Goal: Information Seeking & Learning: Learn about a topic

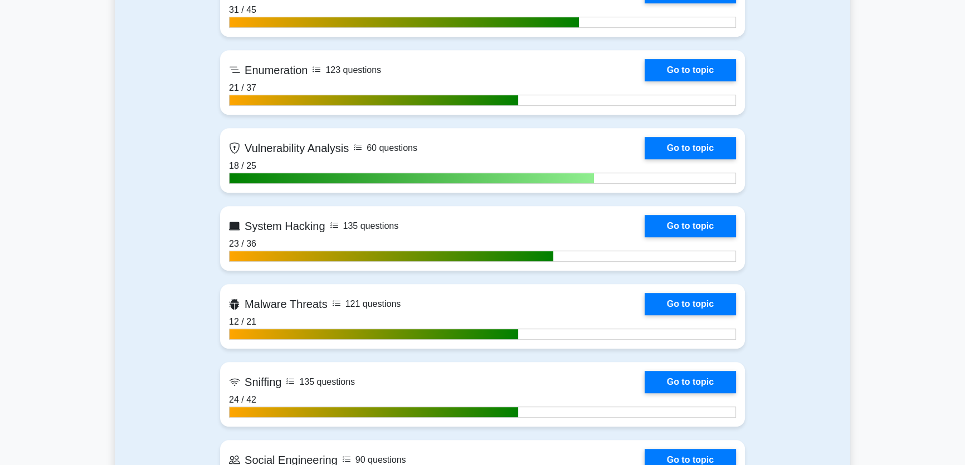
scroll to position [759, 0]
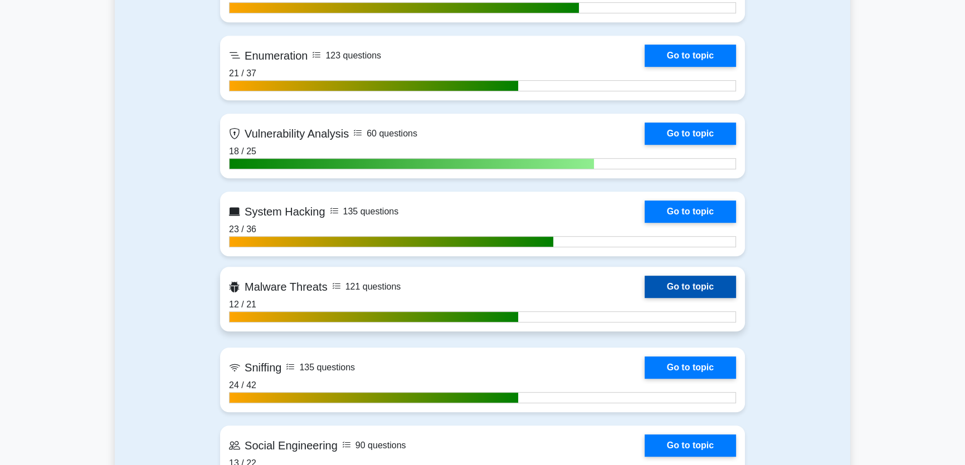
click at [644, 289] on link "Go to topic" at bounding box center [689, 287] width 91 height 22
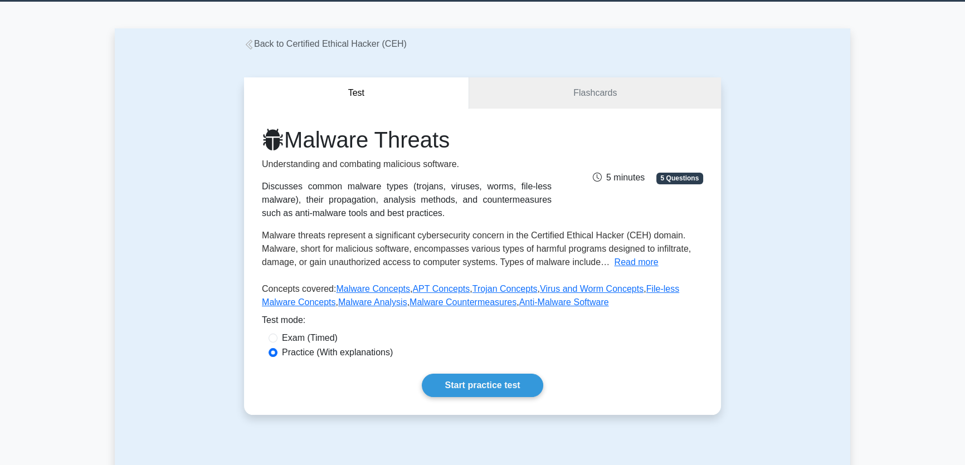
scroll to position [33, 0]
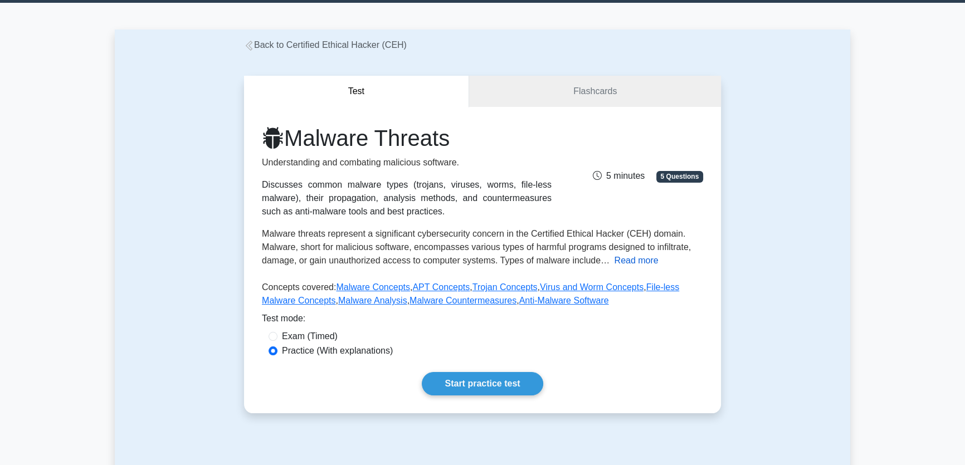
click at [635, 263] on button "Read more" at bounding box center [636, 260] width 44 height 13
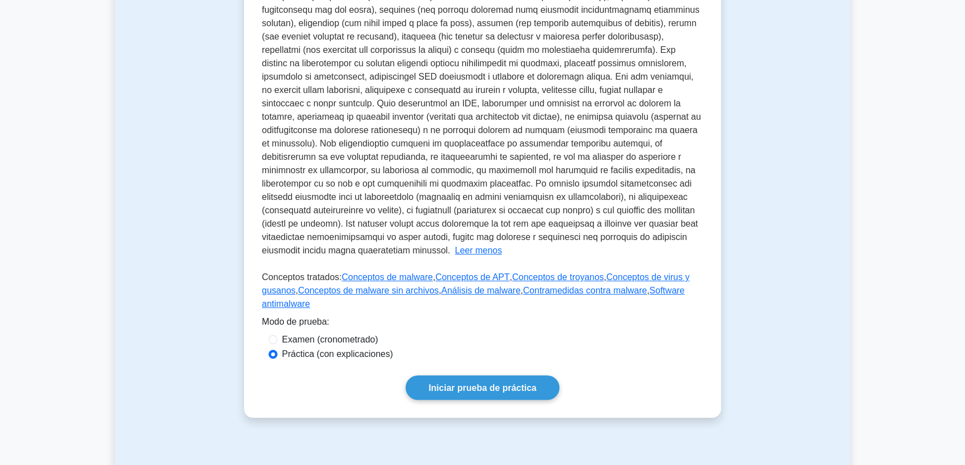
scroll to position [326, 0]
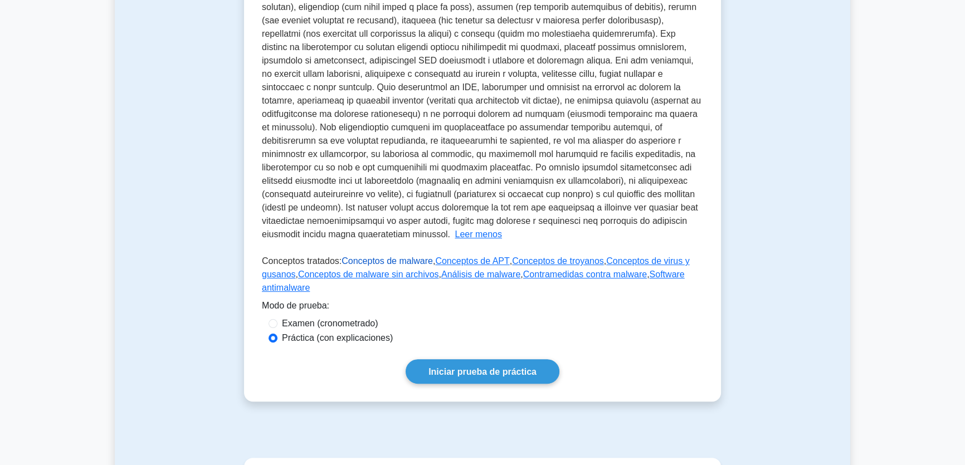
click at [374, 256] on font "Conceptos de malware" at bounding box center [386, 260] width 91 height 9
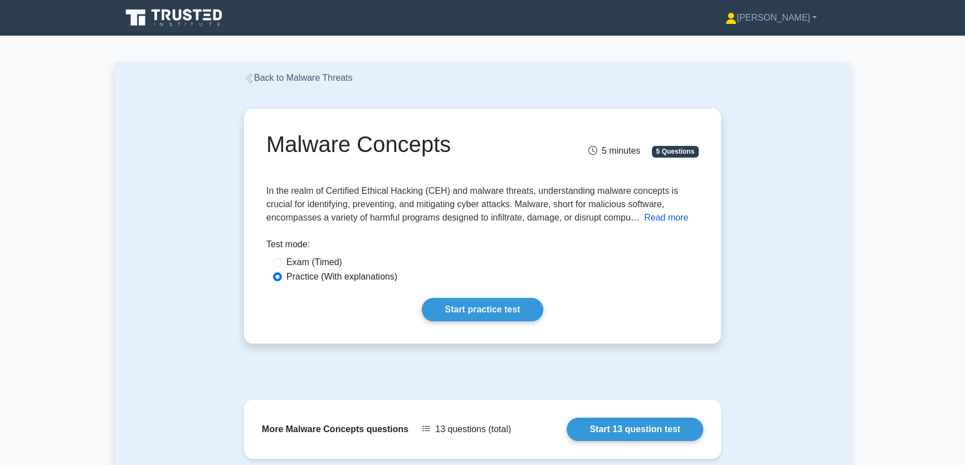
click at [667, 217] on button "Read more" at bounding box center [666, 217] width 44 height 13
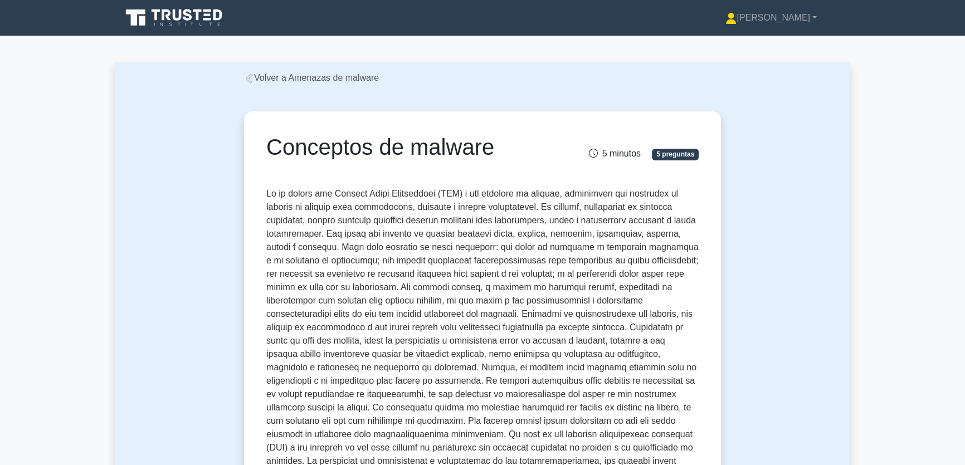
click at [351, 79] on font "Volver a Amenazas de malware" at bounding box center [316, 77] width 125 height 9
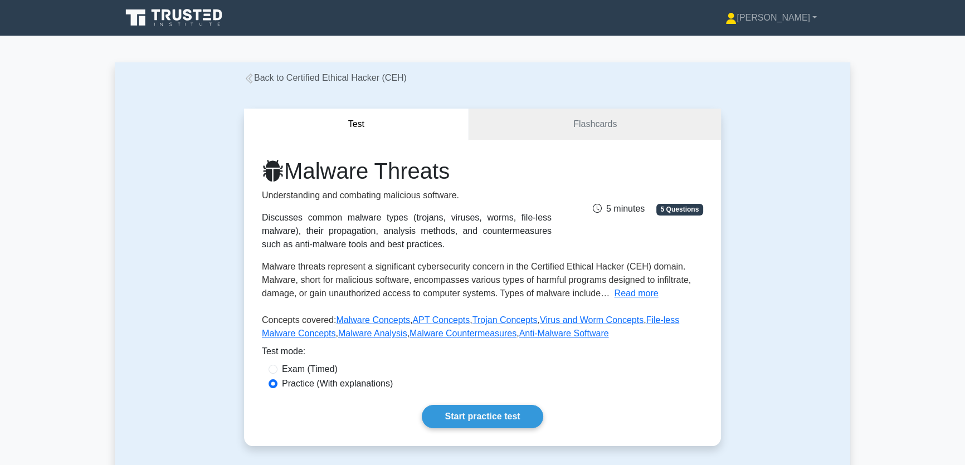
click at [356, 180] on h1 "Malware Threats" at bounding box center [407, 171] width 290 height 27
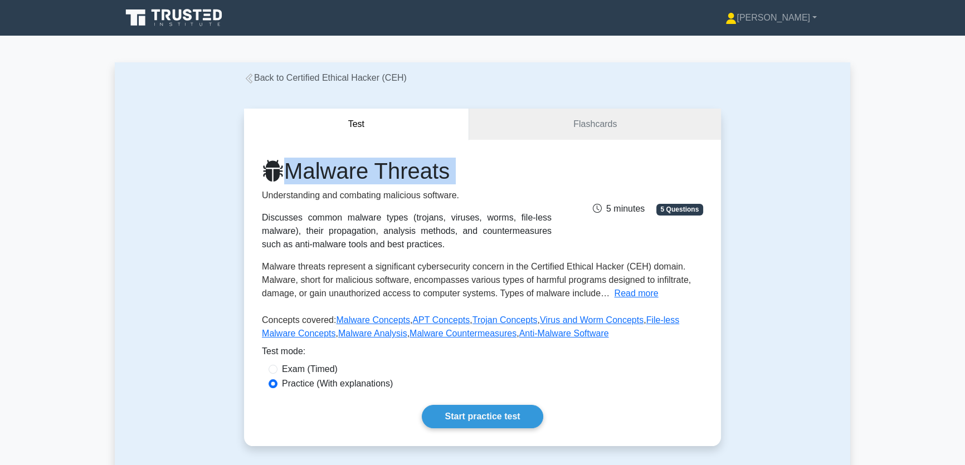
click at [356, 180] on h1 "Malware Threats" at bounding box center [407, 171] width 290 height 27
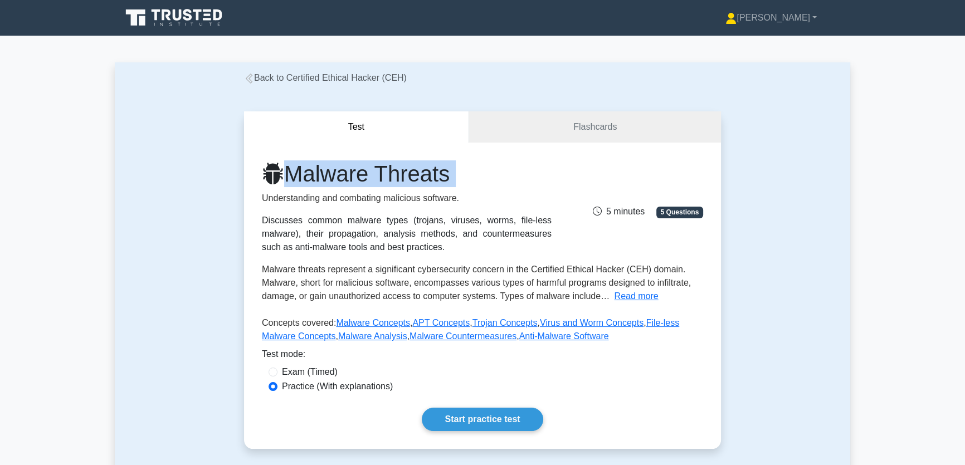
copy div "Malware Threats"
click at [257, 80] on link "Back to Certified Ethical Hacker (CEH)" at bounding box center [325, 77] width 163 height 9
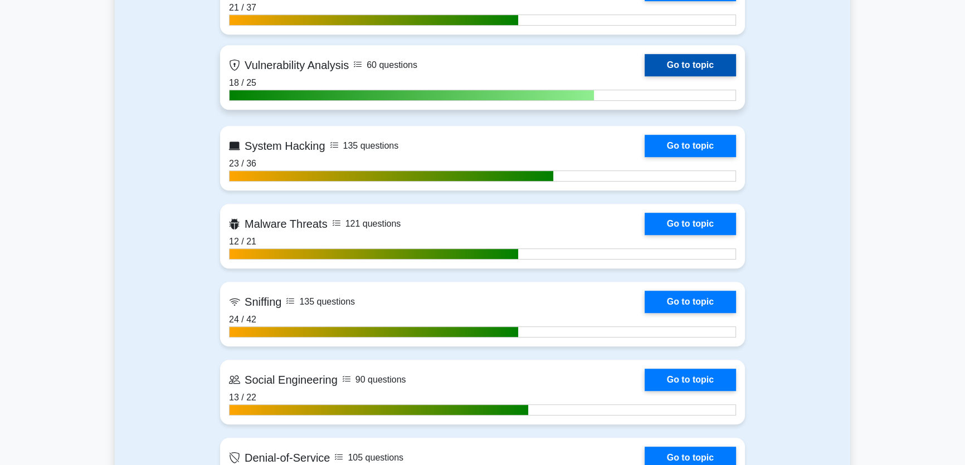
scroll to position [861, 0]
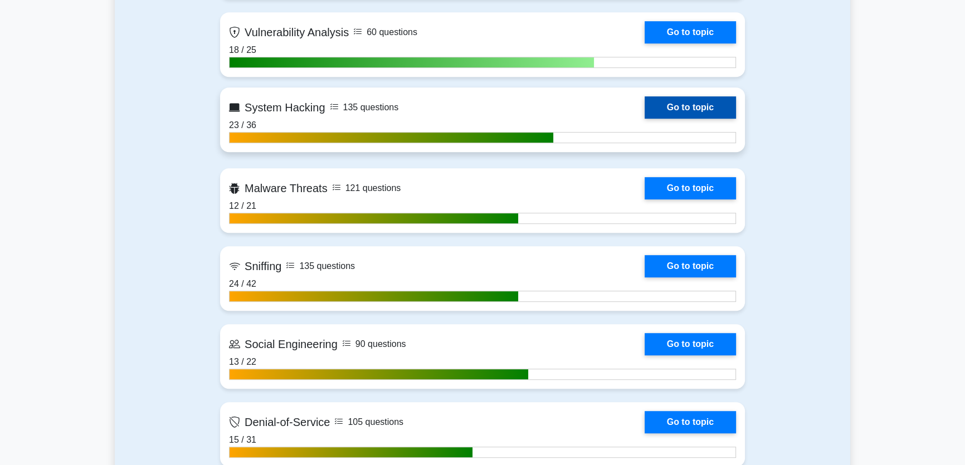
click at [644, 118] on link "Go to topic" at bounding box center [689, 107] width 91 height 22
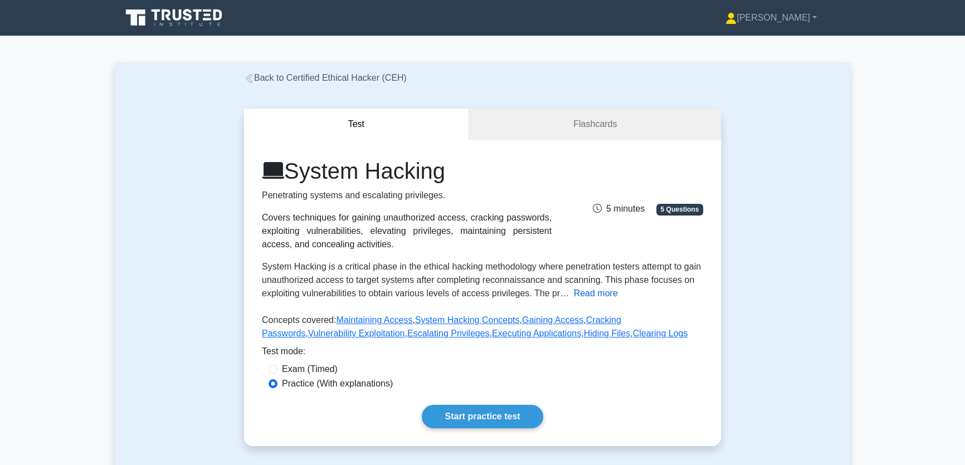
click at [588, 291] on button "Read more" at bounding box center [596, 293] width 44 height 13
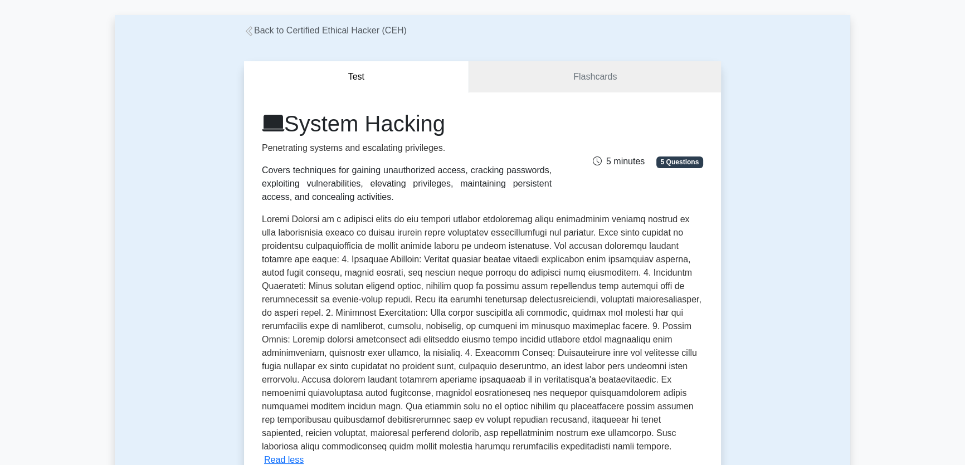
scroll to position [202, 0]
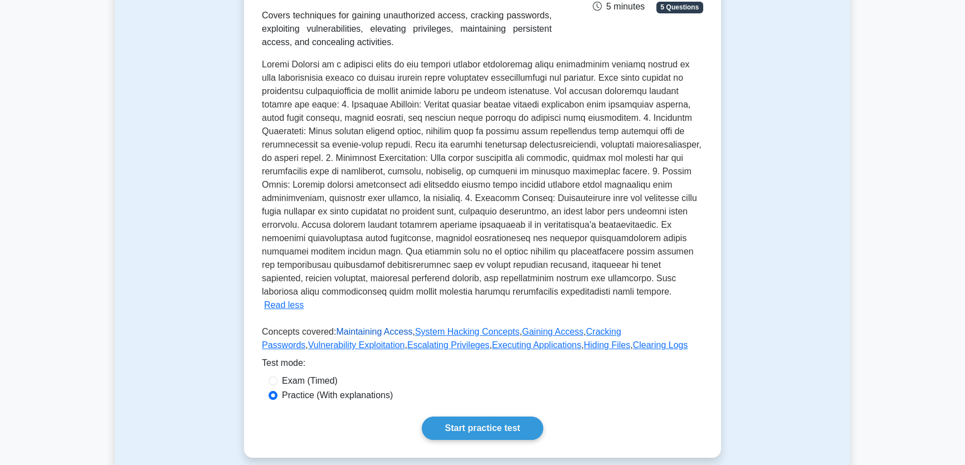
click at [351, 327] on link "Maintaining Access" at bounding box center [374, 331] width 76 height 9
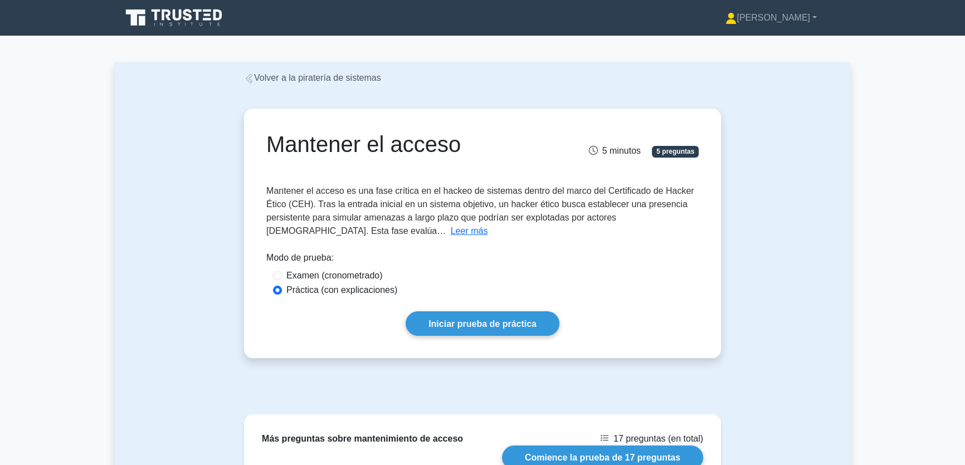
click at [598, 216] on font "Mantener el acceso es una fase crítica en el hackeo de sistemas dentro del marc…" at bounding box center [480, 211] width 428 height 50
click at [451, 231] on font "Leer más" at bounding box center [469, 230] width 37 height 9
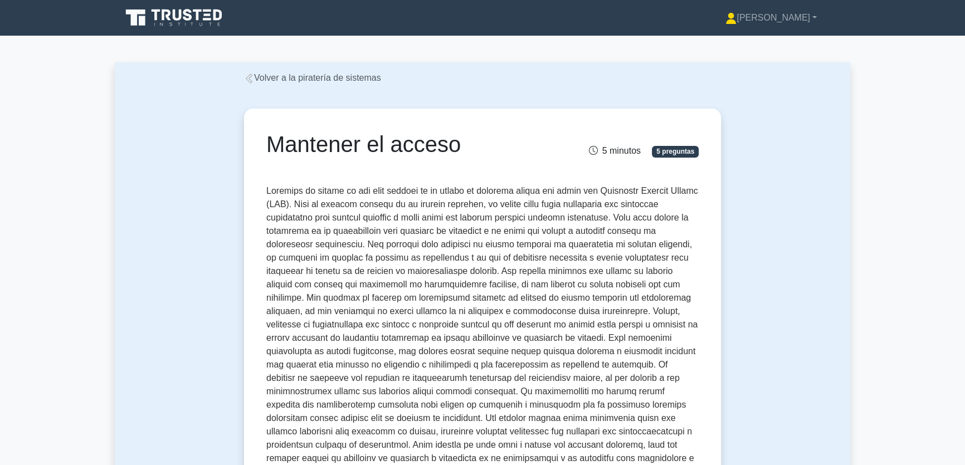
click at [293, 81] on font "Volver a la piratería de sistemas" at bounding box center [317, 77] width 127 height 9
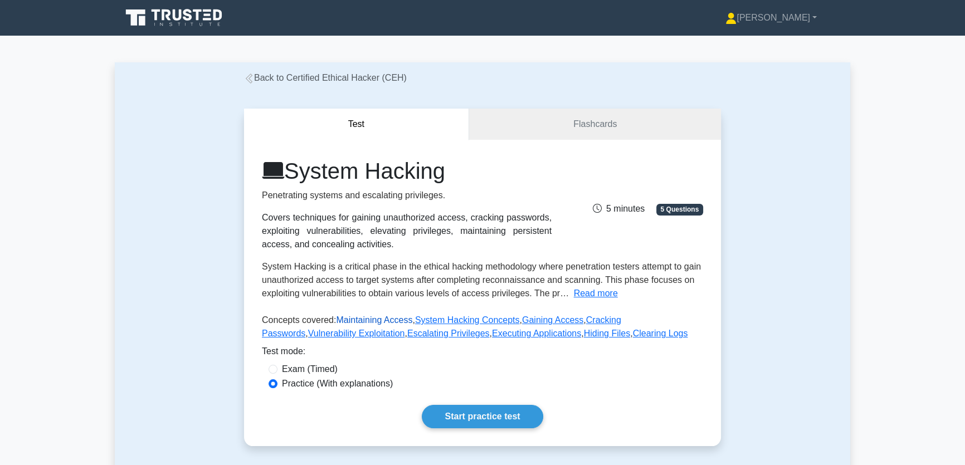
click at [384, 323] on link "Maintaining Access" at bounding box center [374, 319] width 76 height 9
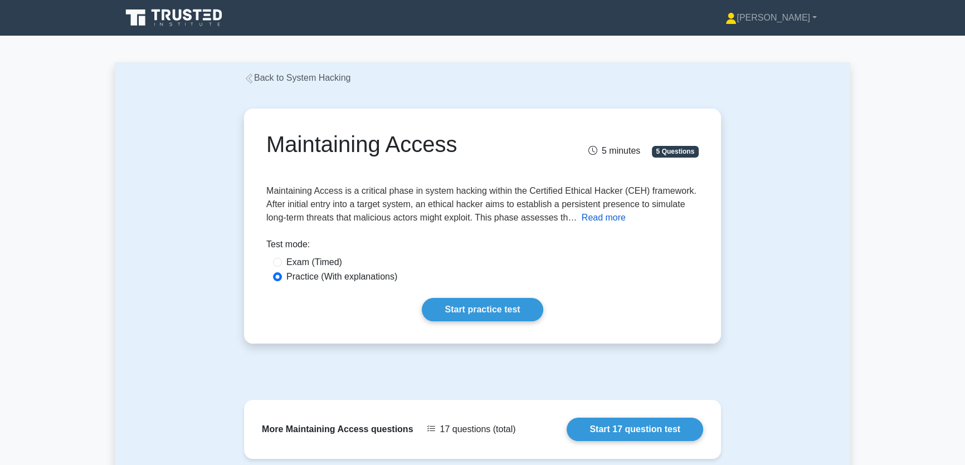
click at [608, 221] on button "Read more" at bounding box center [604, 217] width 44 height 13
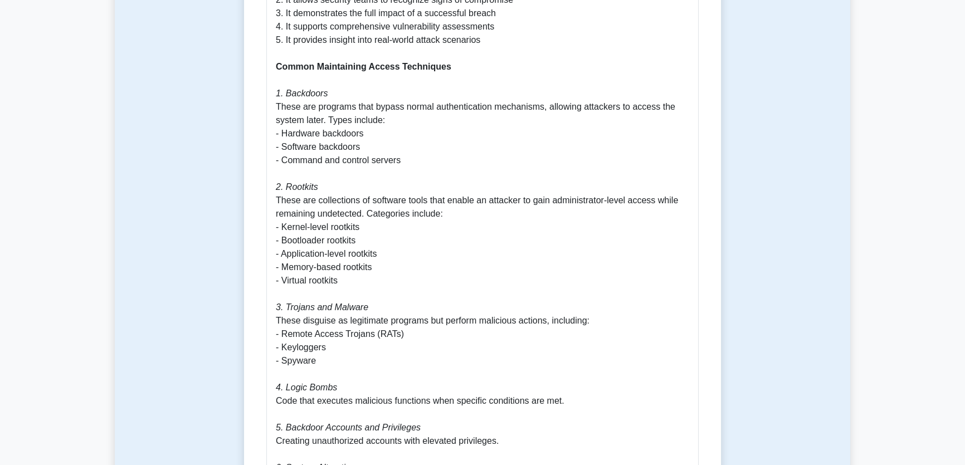
scroll to position [655, 0]
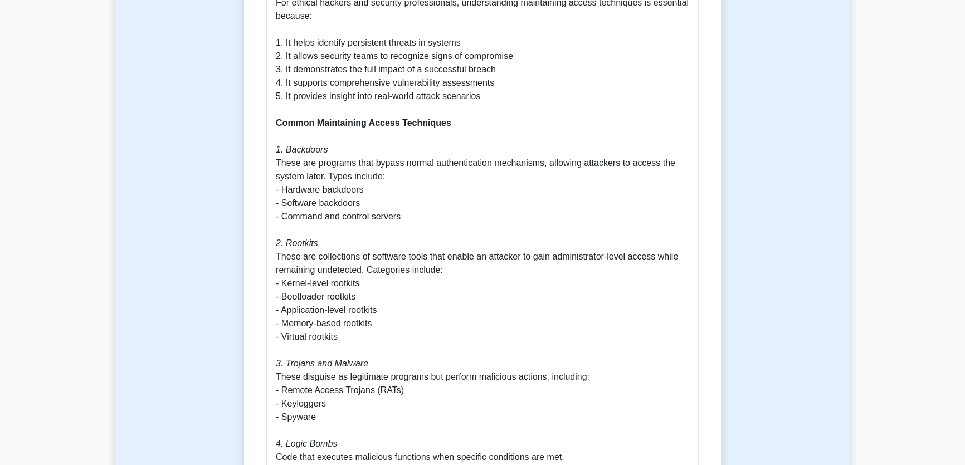
click at [89, 254] on main "Back to System Hacking Maintaining Access 5 minutes 5 Questions Read less 1." at bounding box center [482, 442] width 965 height 2122
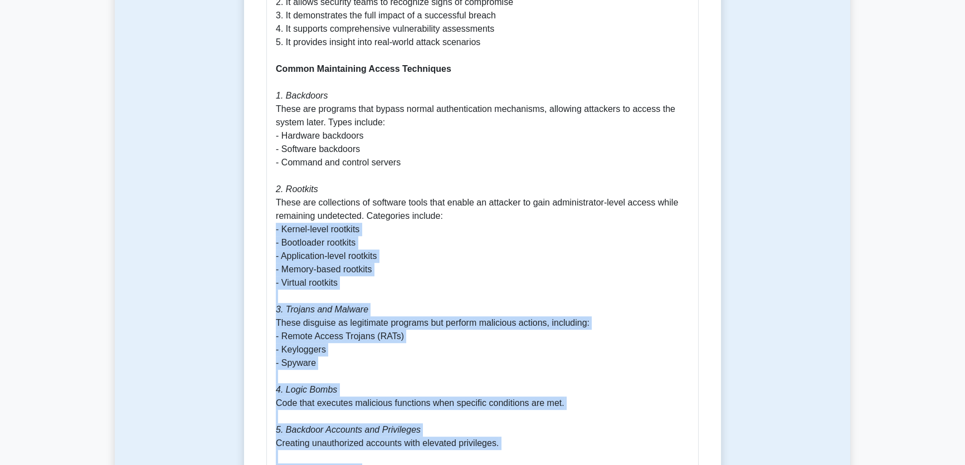
scroll to position [706, 0]
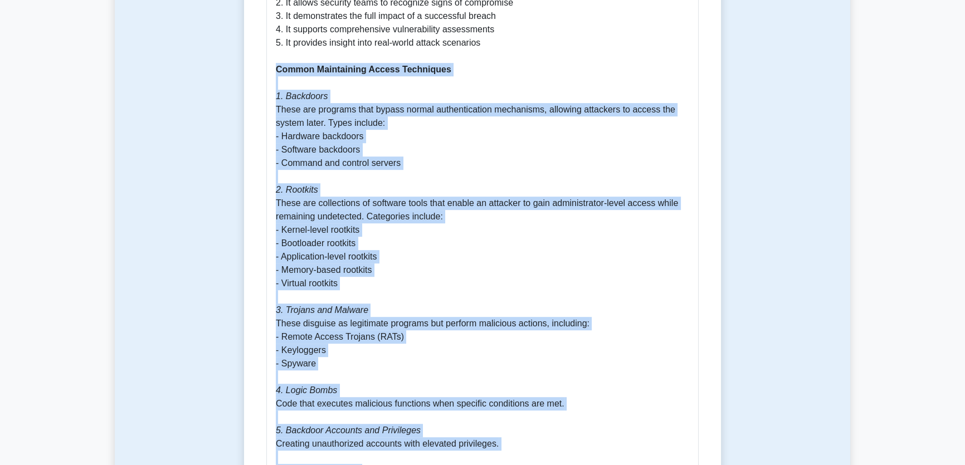
drag, startPoint x: 468, startPoint y: 363, endPoint x: 275, endPoint y: 69, distance: 351.9
click at [272, 69] on div "Maintaining Access in System Hacking Understanding Maintaining Access in System…" at bounding box center [482, 459] width 432 height 1383
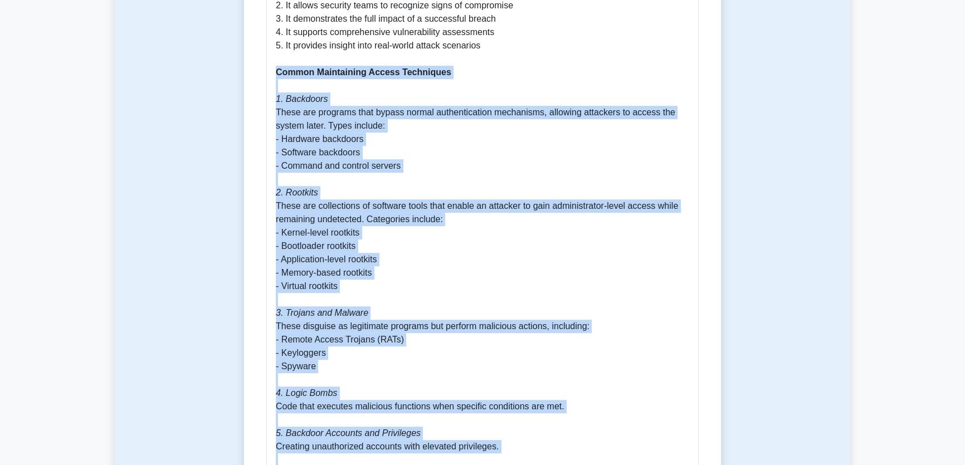
copy p "Common Maintaining Access Techniques 1. Backdoors These are programs that bypas…"
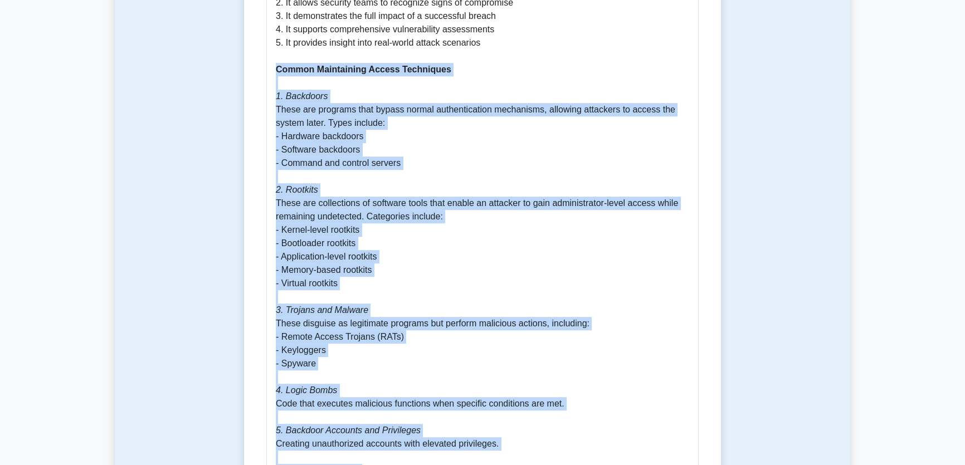
click at [524, 157] on p "Understanding Maintaining Access in System Hacking Maintaining access is a cruc…" at bounding box center [482, 471] width 413 height 1324
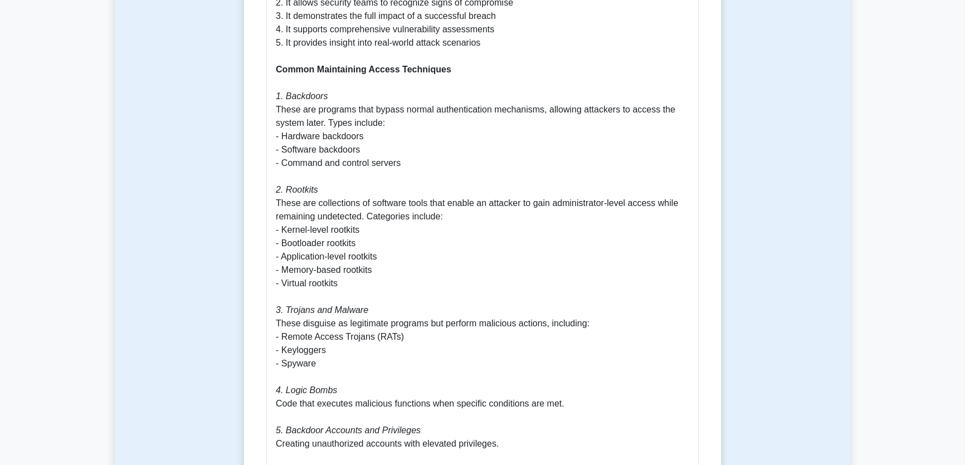
click at [559, 219] on p "Understanding Maintaining Access in System Hacking Maintaining access is a cruc…" at bounding box center [482, 471] width 413 height 1324
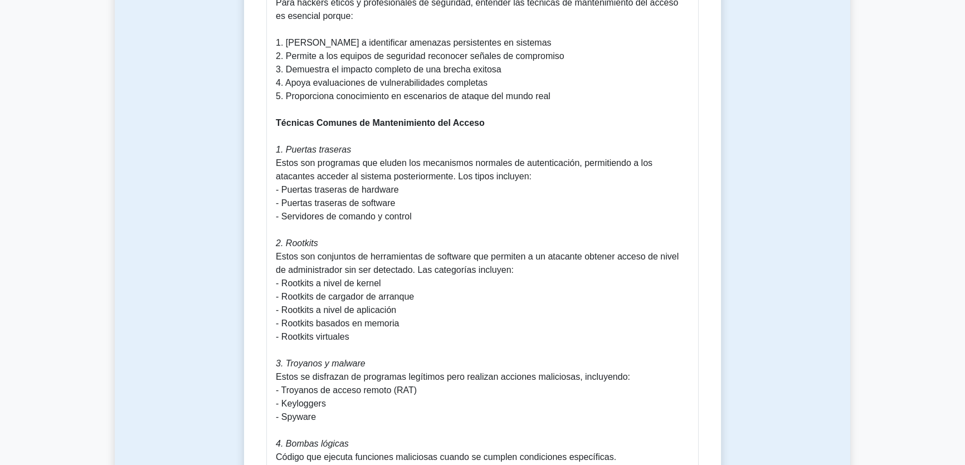
click at [304, 162] on font "Estos son programas que eluden los mecanismos normales de autenticación, permit…" at bounding box center [464, 169] width 377 height 23
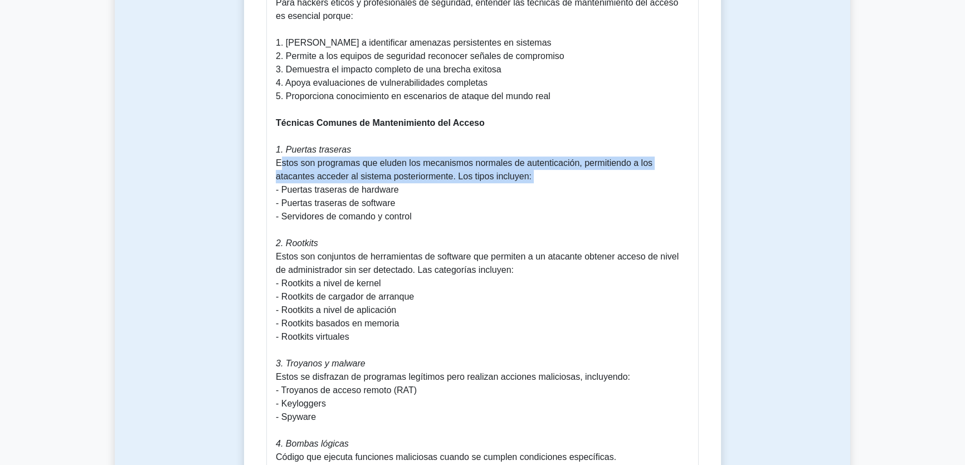
click at [304, 162] on font "Estos son programas que eluden los mecanismos normales de autenticación, permit…" at bounding box center [464, 169] width 377 height 23
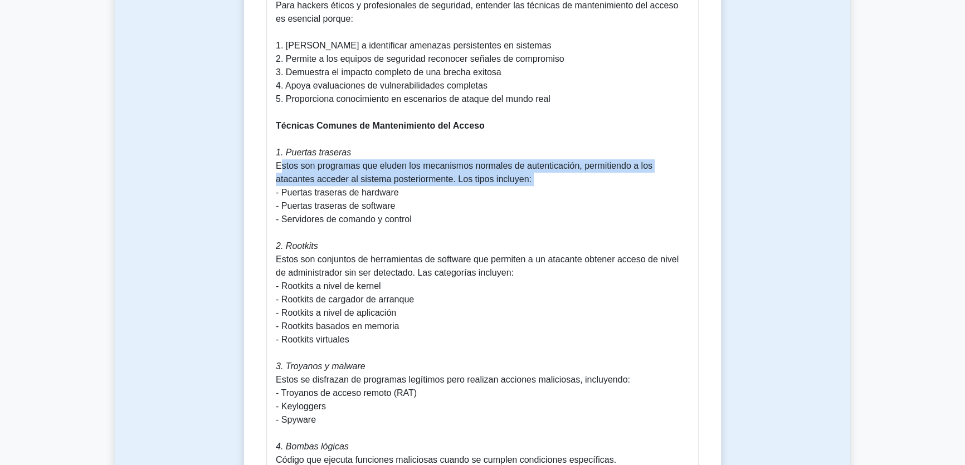
copy font "Estos son programas que eluden los mecanismos normales de autenticación, permit…"
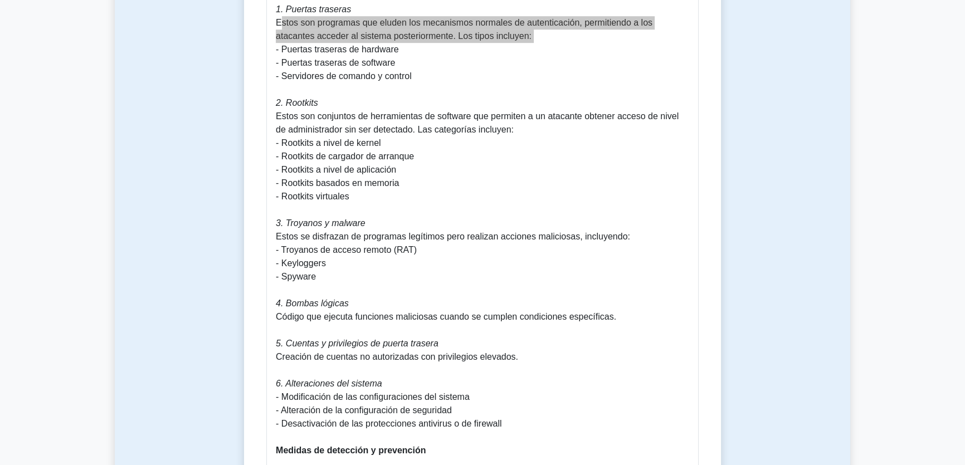
scroll to position [858, 0]
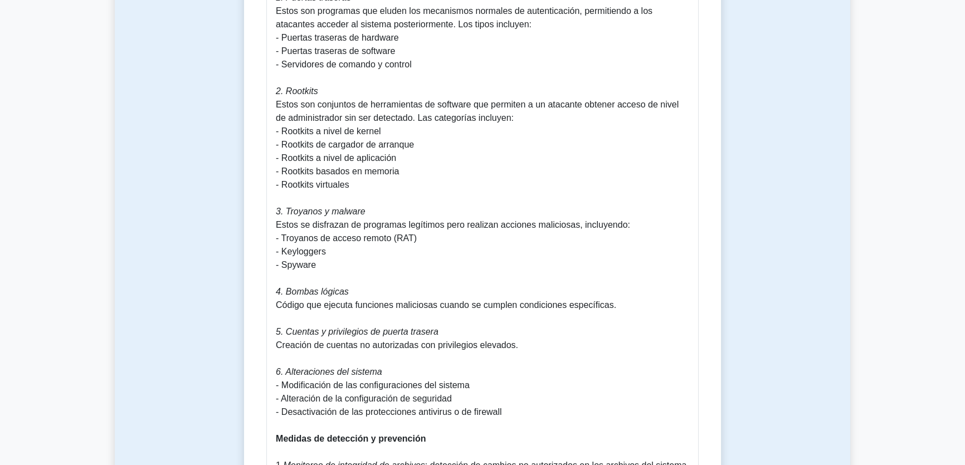
click at [362, 115] on font "Estos son conjuntos de herramientas de software que permiten a un atacante obte…" at bounding box center [477, 111] width 403 height 23
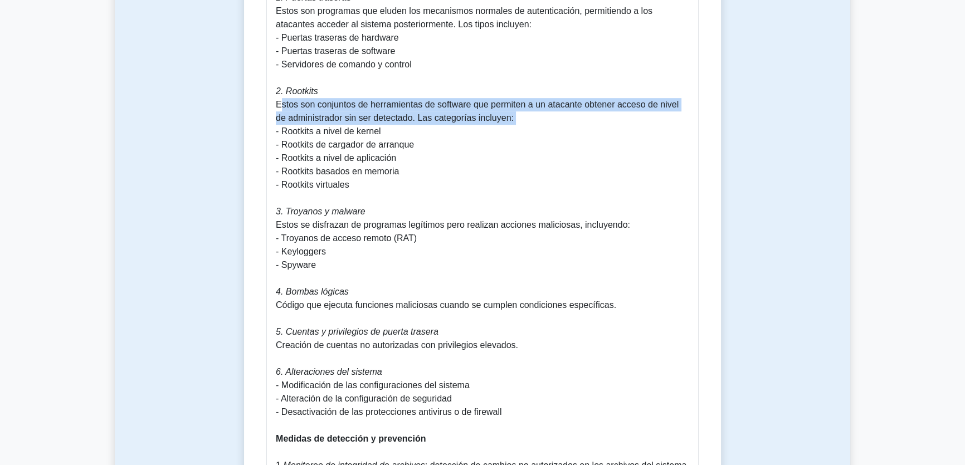
click at [362, 115] on font "Estos son conjuntos de herramientas de software que permiten a un atacante obte…" at bounding box center [477, 111] width 403 height 23
copy font "Estos son conjuntos de herramientas de software que permiten a un atacante obte…"
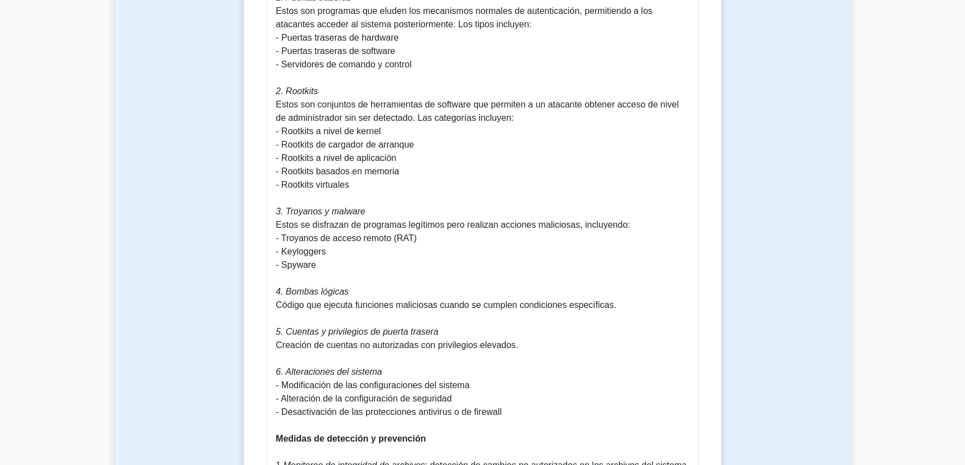
click at [345, 226] on font "Estos se disfrazan de programas legítimos pero realizan acciones maliciosas, in…" at bounding box center [453, 224] width 354 height 9
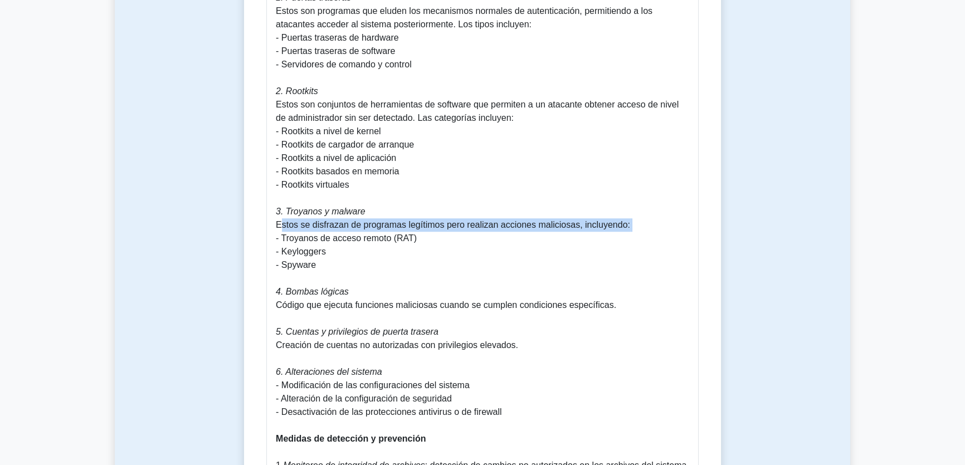
click at [345, 226] on font "Estos se disfrazan de programas legítimos pero realizan acciones maliciosas, in…" at bounding box center [453, 224] width 354 height 9
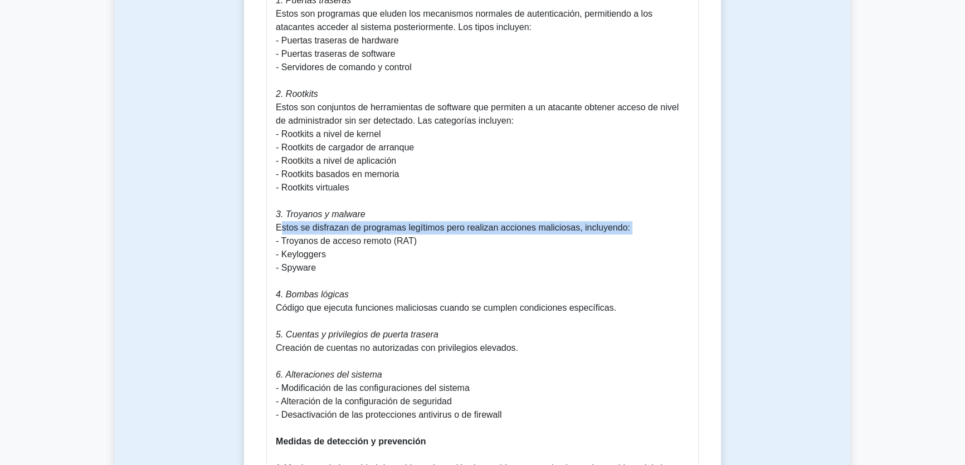
copy font "Estos se disfrazan de programas legítimos pero realizan acciones maliciosas, in…"
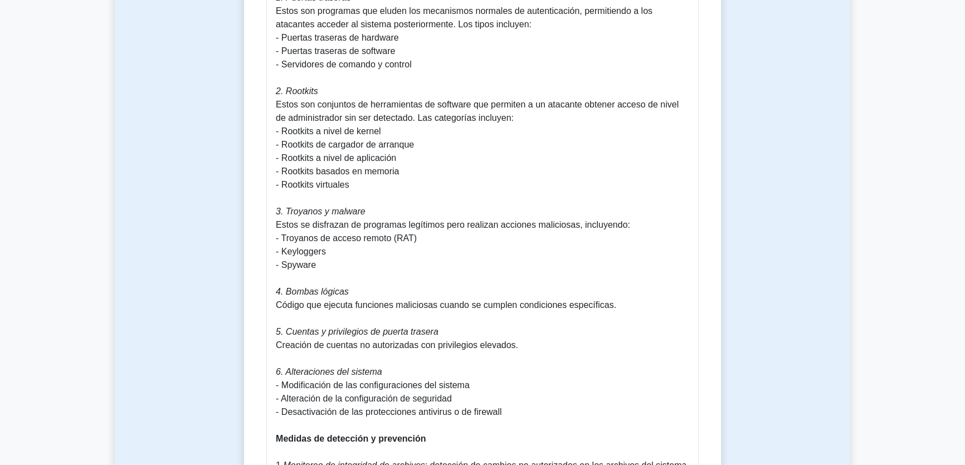
click at [326, 310] on font "Código que ejecuta funciones maliciosas cuando se cumplen condiciones específic…" at bounding box center [446, 304] width 340 height 9
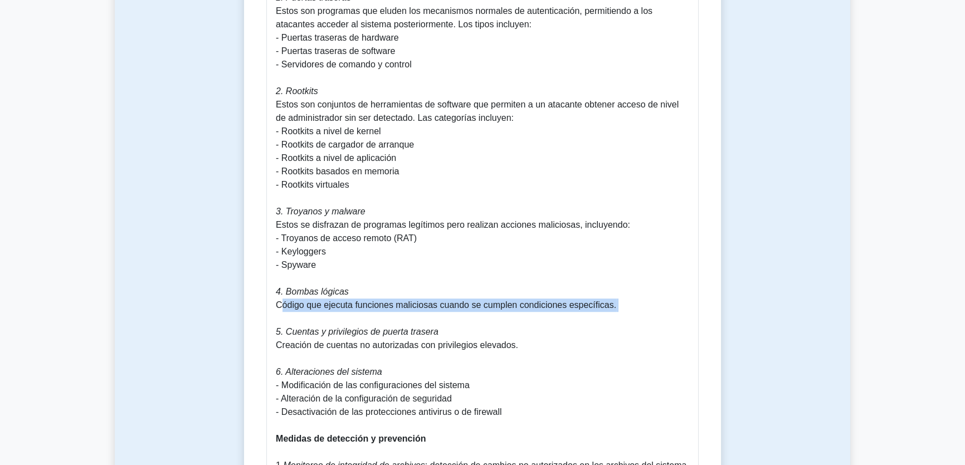
click at [326, 310] on font "Código que ejecuta funciones maliciosas cuando se cumplen condiciones específic…" at bounding box center [446, 304] width 340 height 9
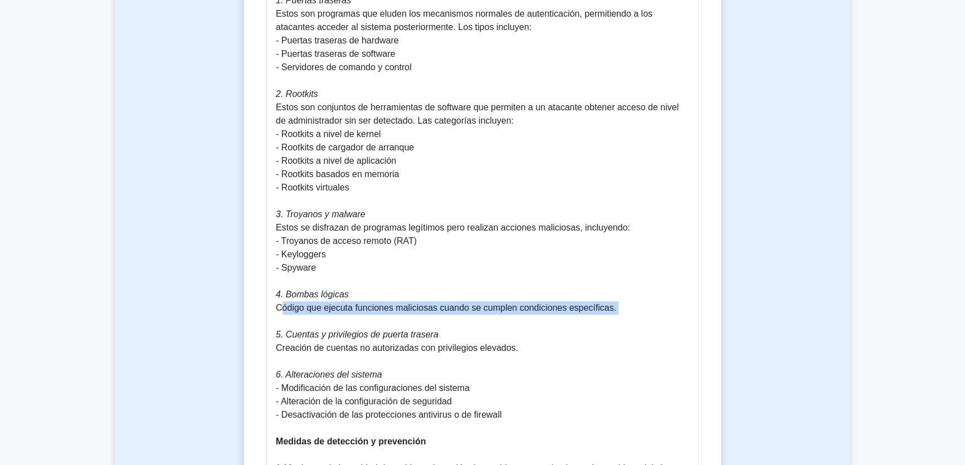
copy font "Código que ejecuta funciones maliciosas cuando se cumplen condiciones específic…"
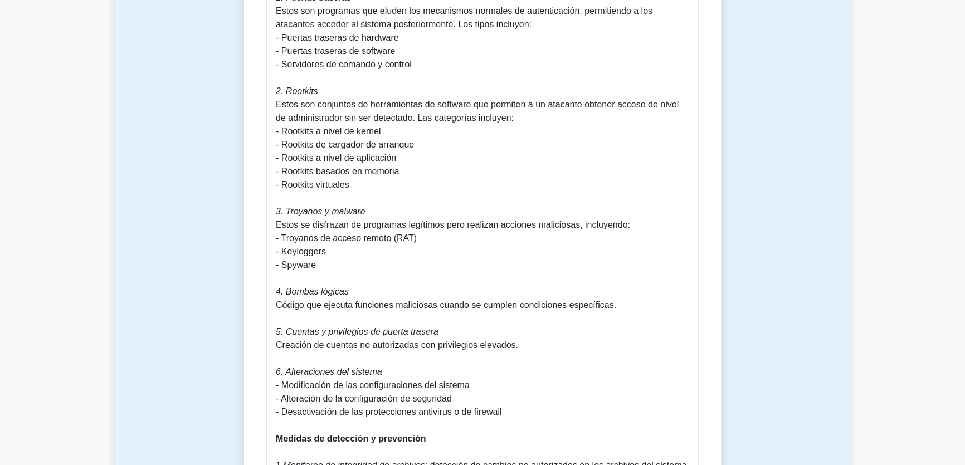
click at [364, 345] on font "Creación de cuentas no autorizadas con privilegios elevados." at bounding box center [397, 344] width 242 height 9
click at [365, 344] on font "Creación de cuentas no autorizadas con privilegios elevados." at bounding box center [397, 344] width 242 height 9
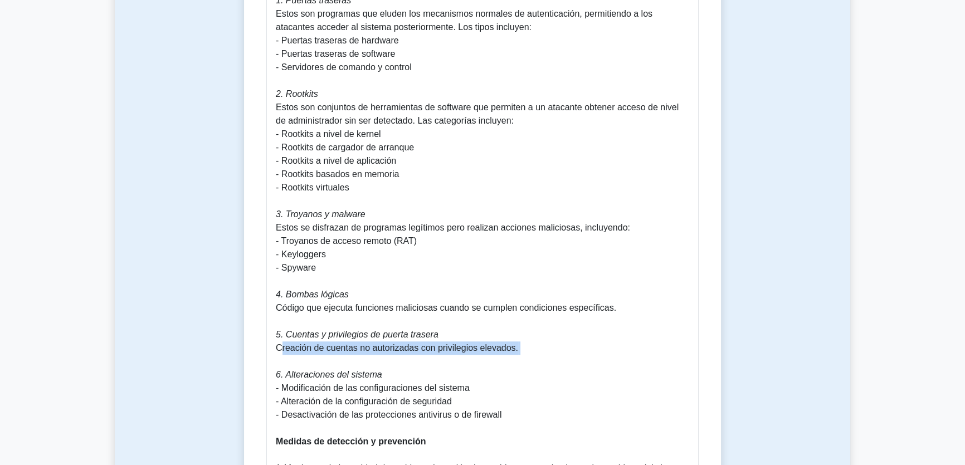
copy font "Creación de cuentas no autorizadas con privilegios elevados."
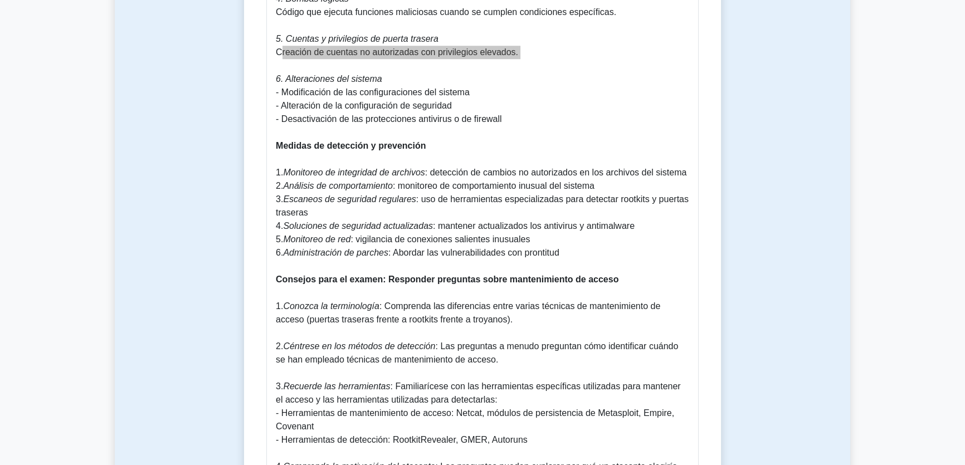
scroll to position [1161, 0]
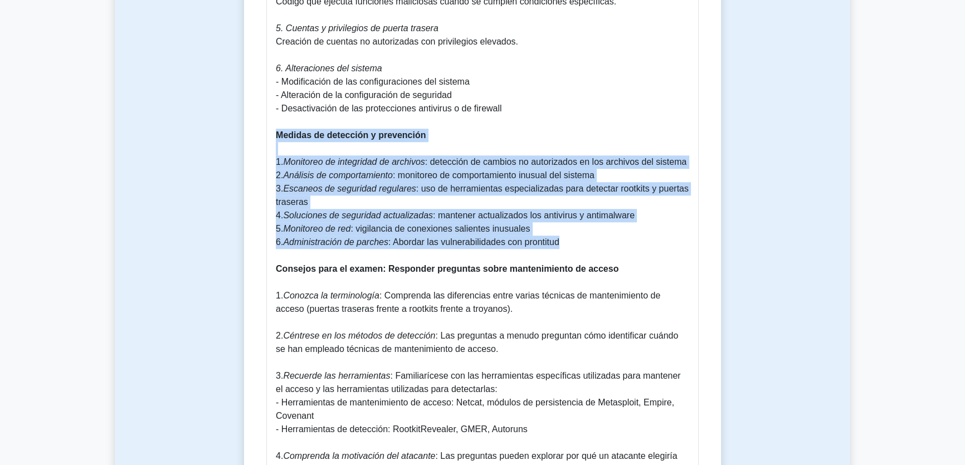
drag, startPoint x: 489, startPoint y: 230, endPoint x: 267, endPoint y: 130, distance: 242.9
click at [267, 130] on div "Mantener el acceso en caso de piratería informática Entendiendo el Mantenimient…" at bounding box center [482, 84] width 432 height 1436
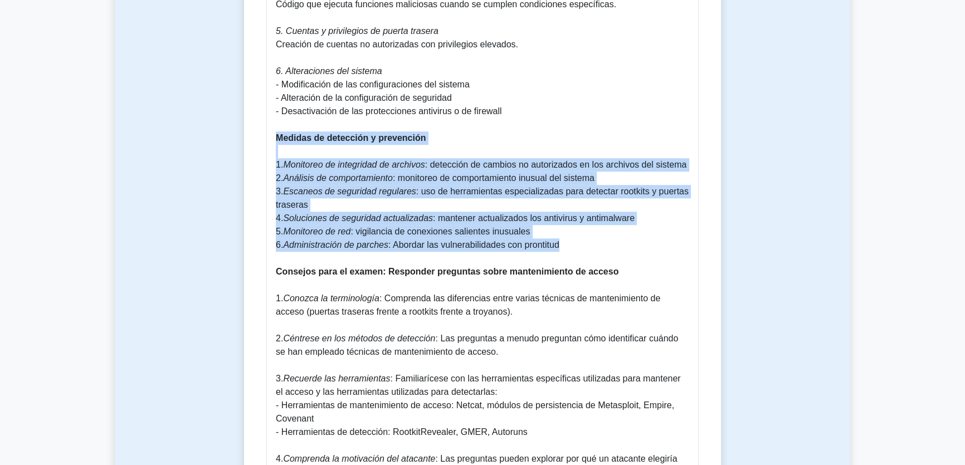
copy p "Medidas de detección y prevención 1. Monitoreo de integridad de archivos : dete…"
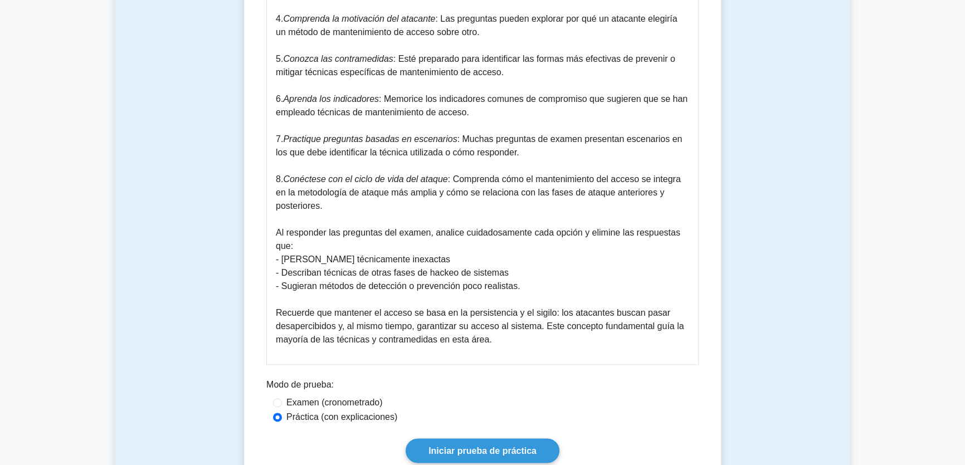
scroll to position [1668, 0]
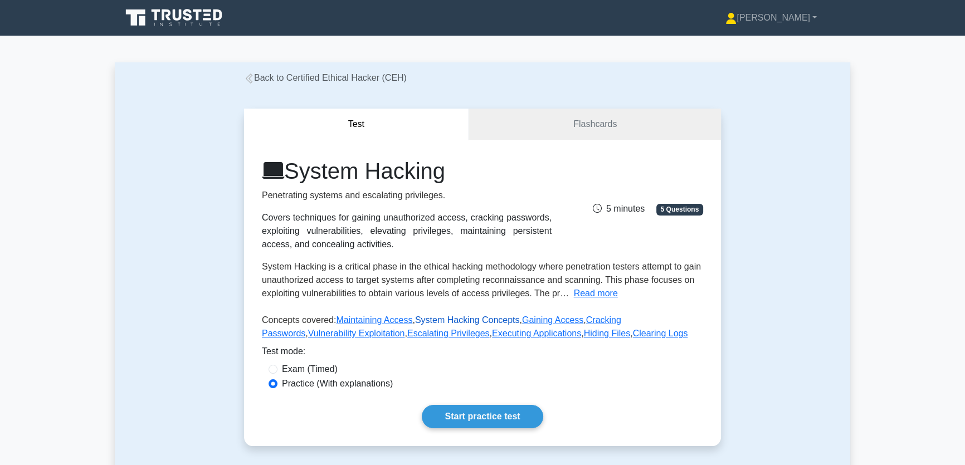
click at [479, 321] on link "System Hacking Concepts" at bounding box center [467, 319] width 105 height 9
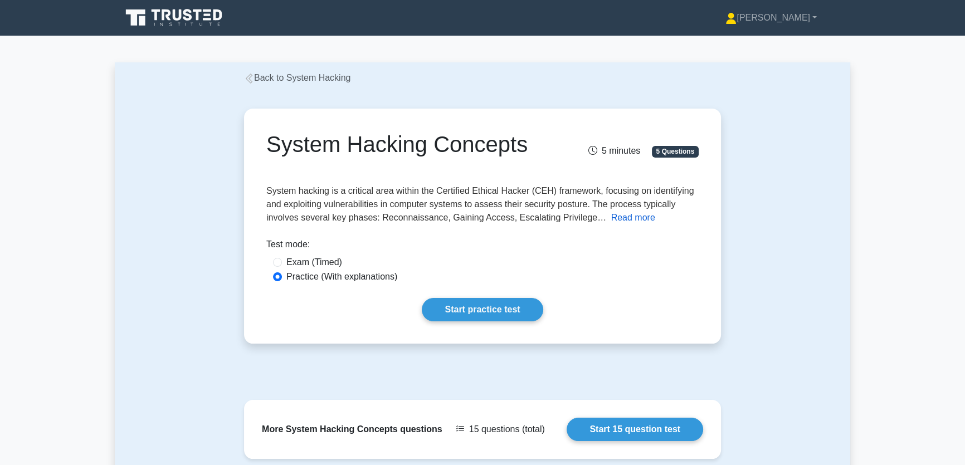
click at [620, 214] on button "Read more" at bounding box center [633, 217] width 44 height 13
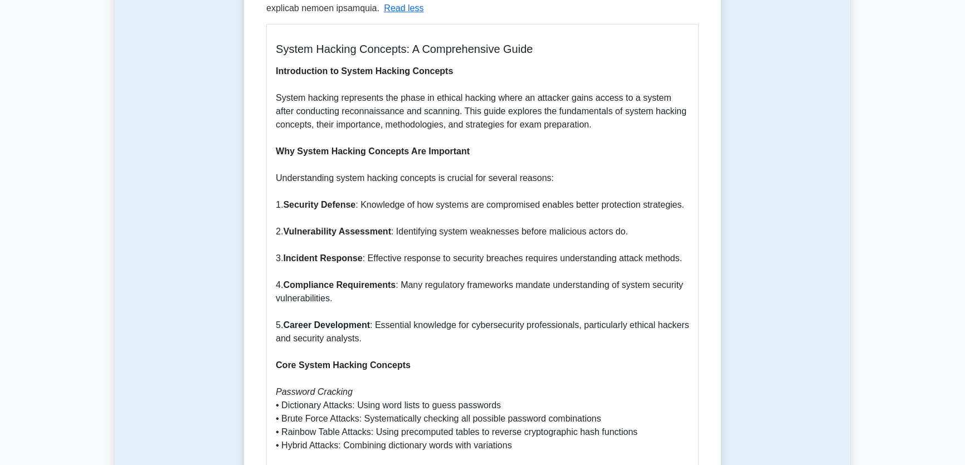
scroll to position [405, 0]
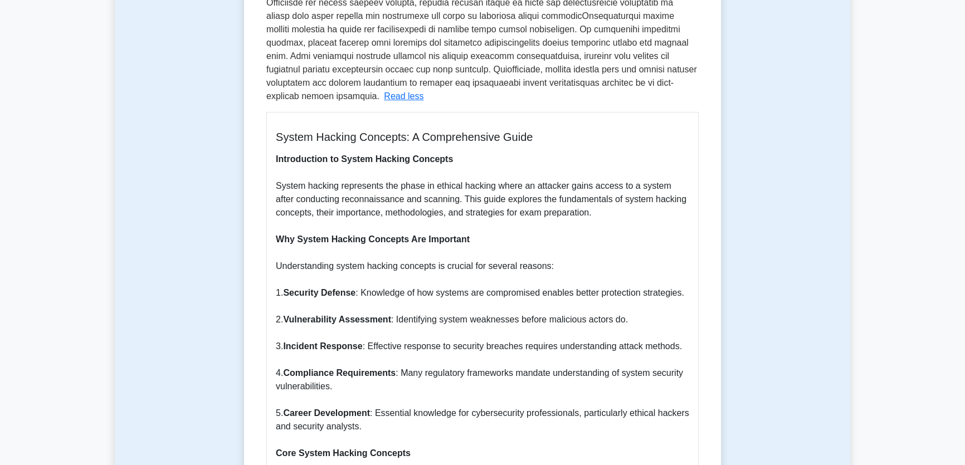
drag, startPoint x: 260, startPoint y: 206, endPoint x: 774, endPoint y: 127, distance: 520.1
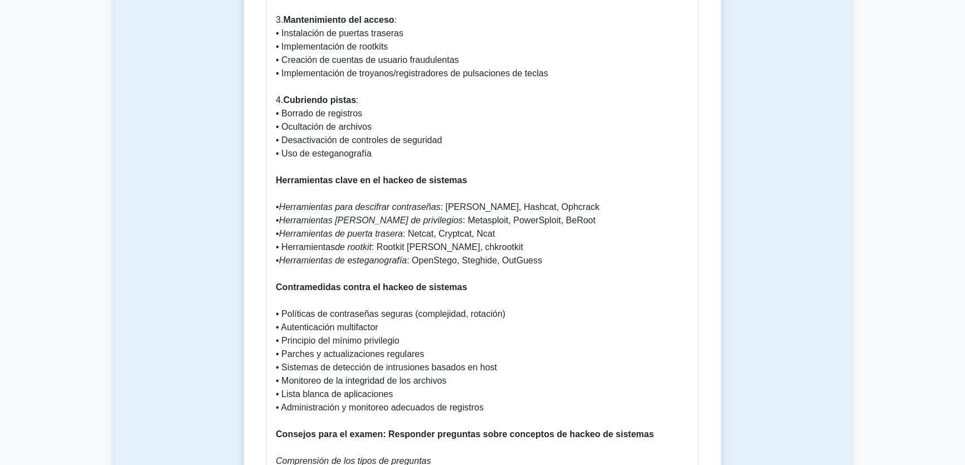
scroll to position [1485, 0]
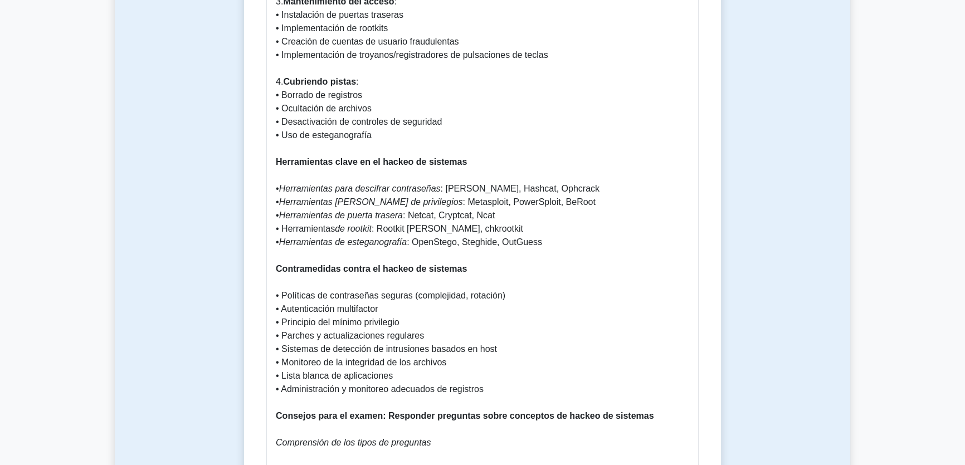
drag, startPoint x: 541, startPoint y: 240, endPoint x: 222, endPoint y: 167, distance: 327.5
copy p "Herramientas clave en el hackeo de sistemas • Herramientas para descifrar contr…"
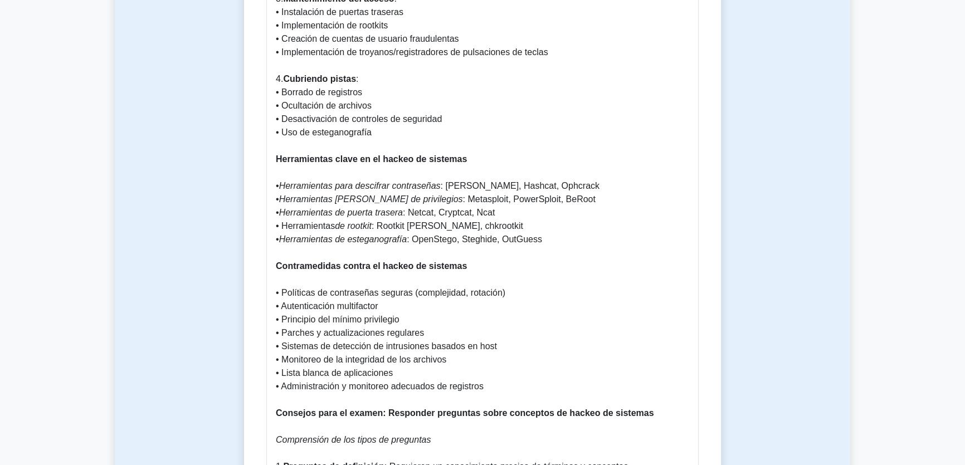
click at [374, 334] on font "• Parches y actualizaciones regulares" at bounding box center [350, 332] width 148 height 9
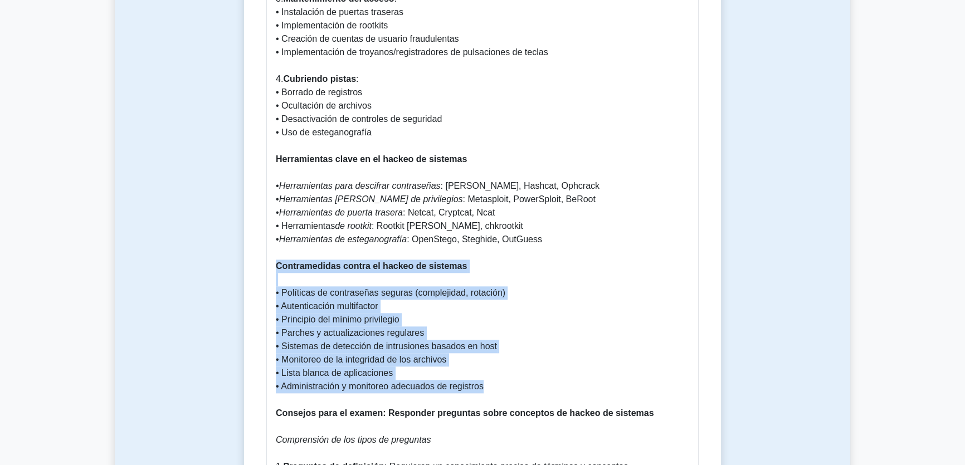
drag, startPoint x: 452, startPoint y: 378, endPoint x: 248, endPoint y: 263, distance: 234.0
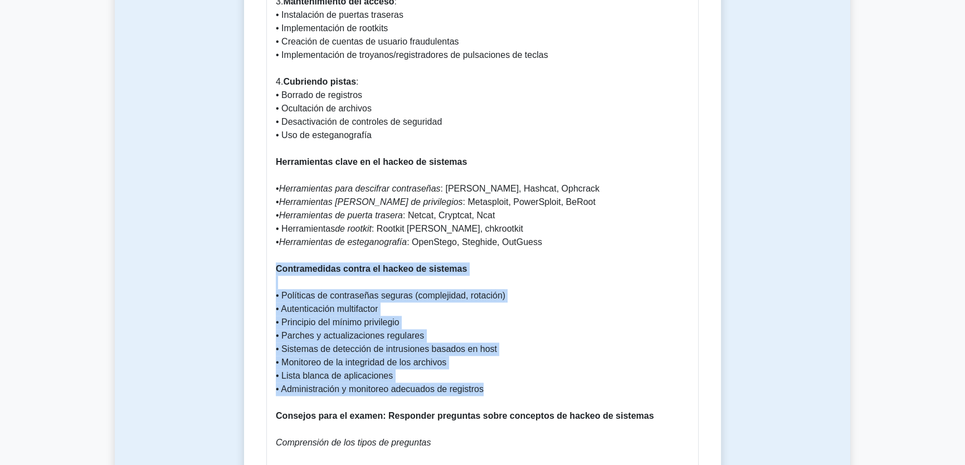
copy p "Contramedidas contra el hackeo de sistemas • Políticas de contraseñas seguras (…"
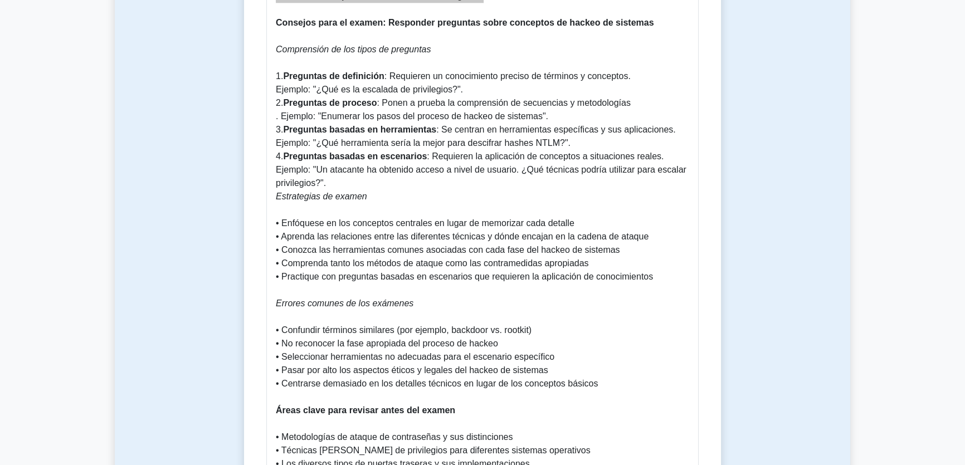
scroll to position [2143, 0]
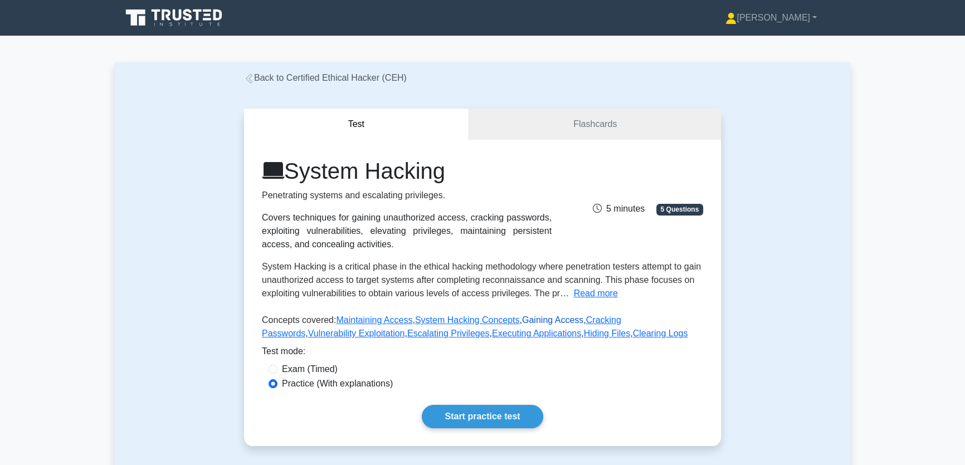
click at [527, 321] on link "Gaining Access" at bounding box center [552, 319] width 61 height 9
click at [609, 323] on link "Cracking Passwords" at bounding box center [441, 326] width 359 height 23
click at [405, 329] on link "Vulnerability Exploitation" at bounding box center [356, 333] width 97 height 9
click at [407, 334] on link "Escalating Privileges" at bounding box center [448, 333] width 82 height 9
click at [407, 333] on link "Escalating Privileges" at bounding box center [448, 333] width 82 height 9
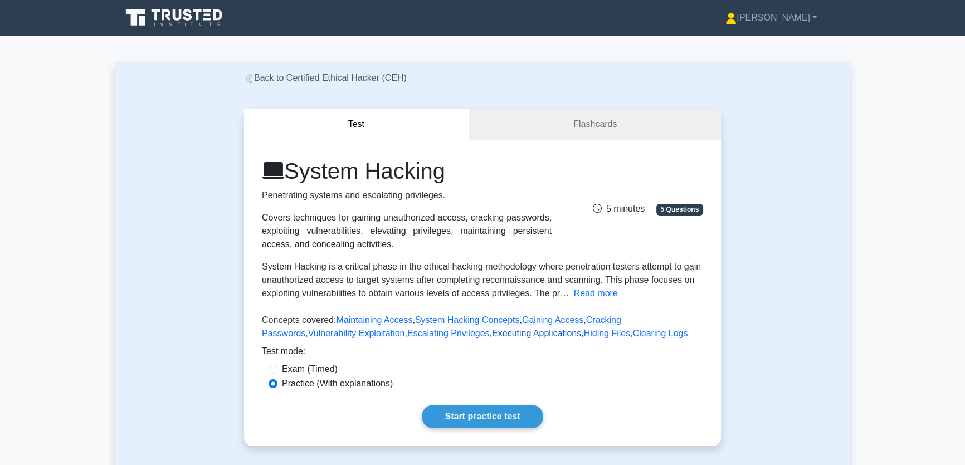
click at [492, 335] on link "Executing Applications" at bounding box center [536, 333] width 89 height 9
click at [584, 334] on link "Hiding Files" at bounding box center [607, 333] width 47 height 9
click at [633, 332] on link "Clearing Logs" at bounding box center [660, 333] width 55 height 9
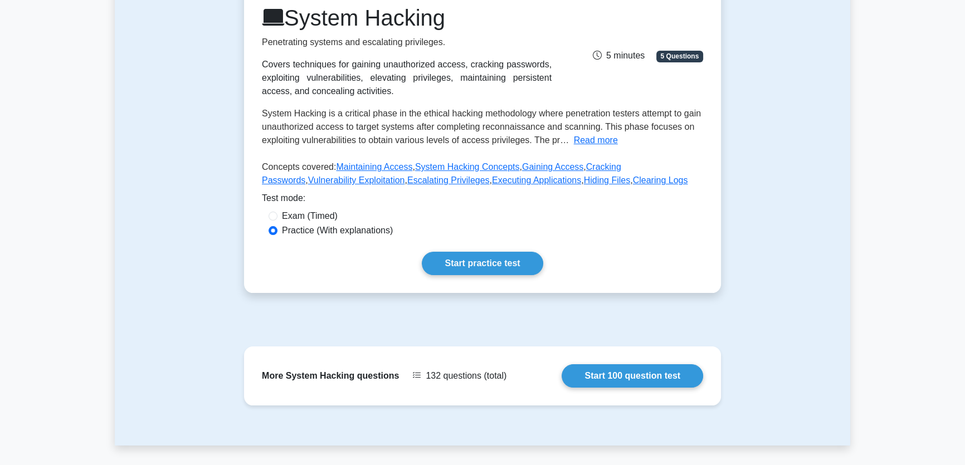
scroll to position [50, 0]
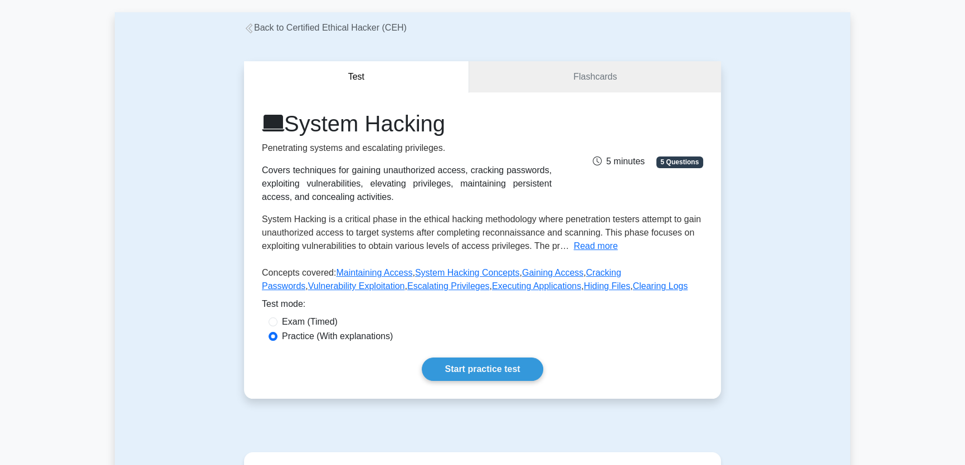
click at [378, 26] on link "Back to Certified Ethical Hacker (CEH)" at bounding box center [325, 27] width 163 height 9
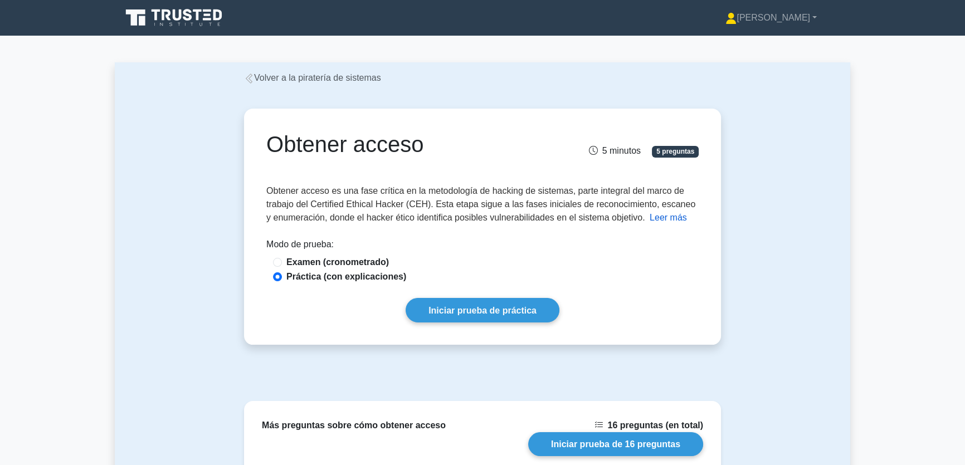
click at [580, 223] on div "Obtener acceso es una fase crítica en la metodología de hacking de sistemas, pa…" at bounding box center [482, 204] width 432 height 40
click at [656, 216] on font "Leer más" at bounding box center [668, 217] width 37 height 9
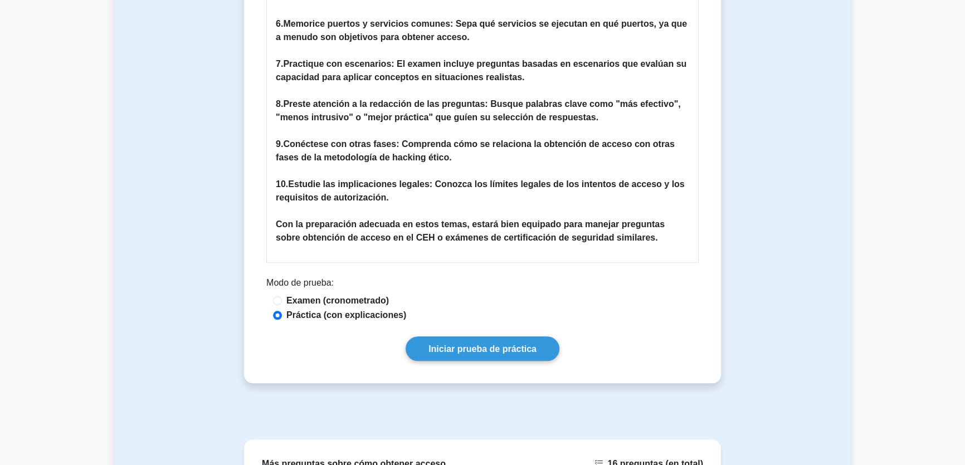
scroll to position [1468, 0]
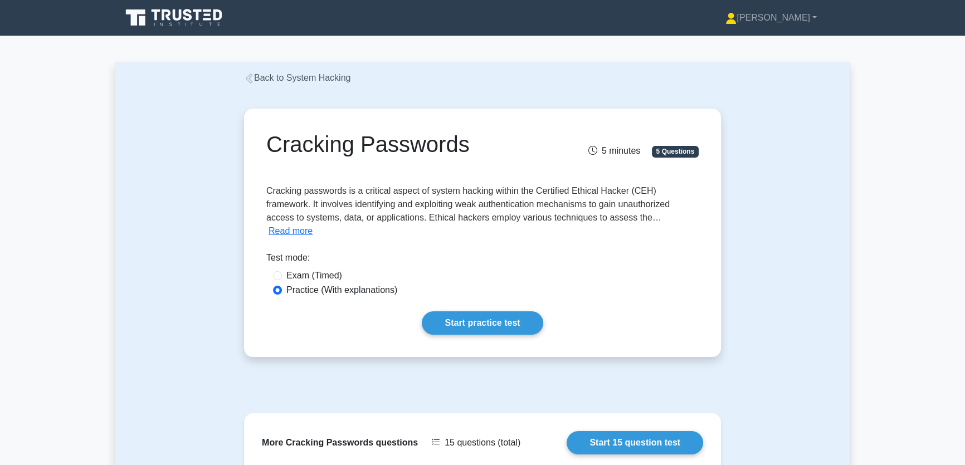
click at [648, 225] on div "Cracking Passwords 5 minutes 5 Questions Cracking passwords is a critical aspec…" at bounding box center [482, 233] width 468 height 240
click at [312, 224] on button "Read more" at bounding box center [290, 230] width 44 height 13
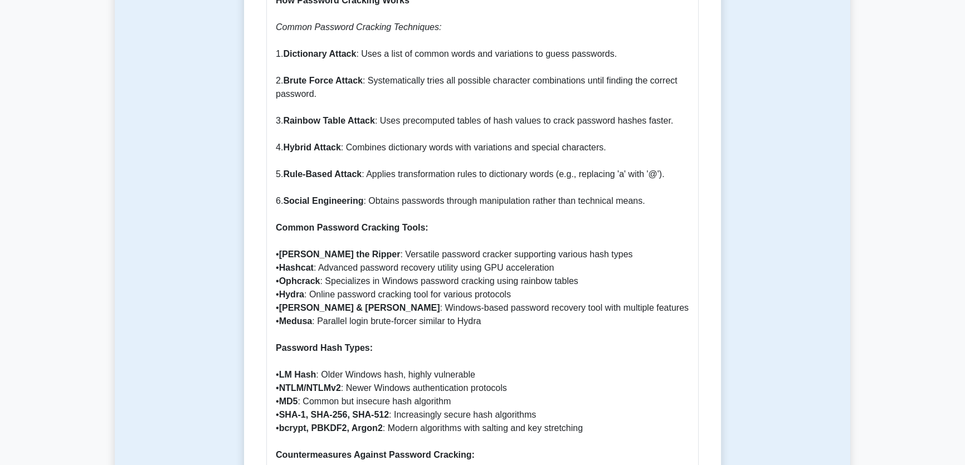
scroll to position [911, 0]
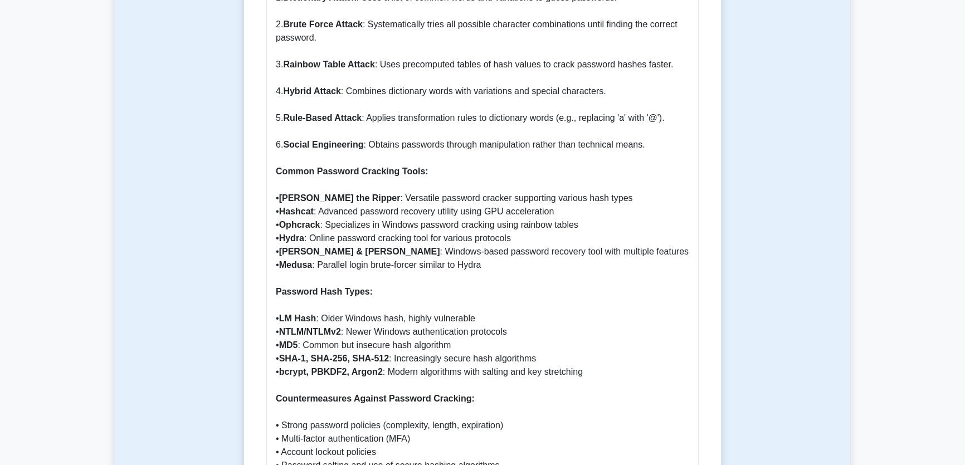
click at [501, 262] on p "Understanding Password Cracking in Certified Ethical Hacker (CEH) Exams Passwor…" at bounding box center [482, 305] width 413 height 1404
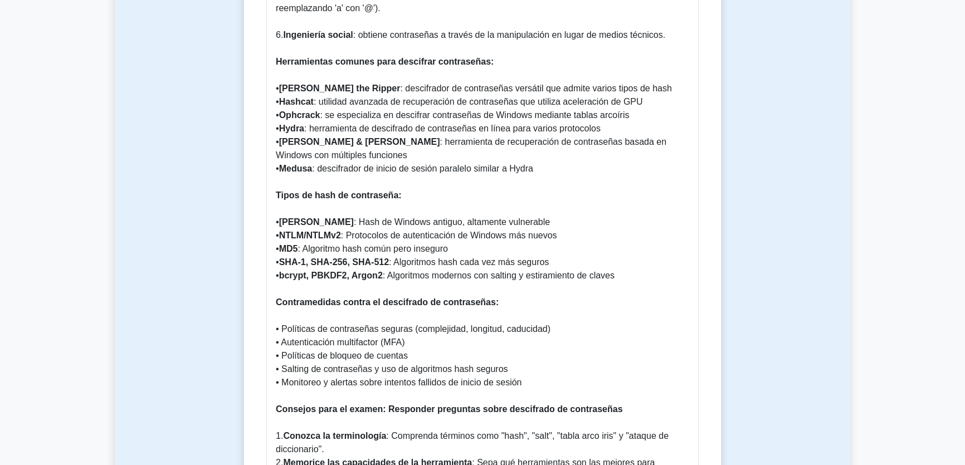
scroll to position [1114, 0]
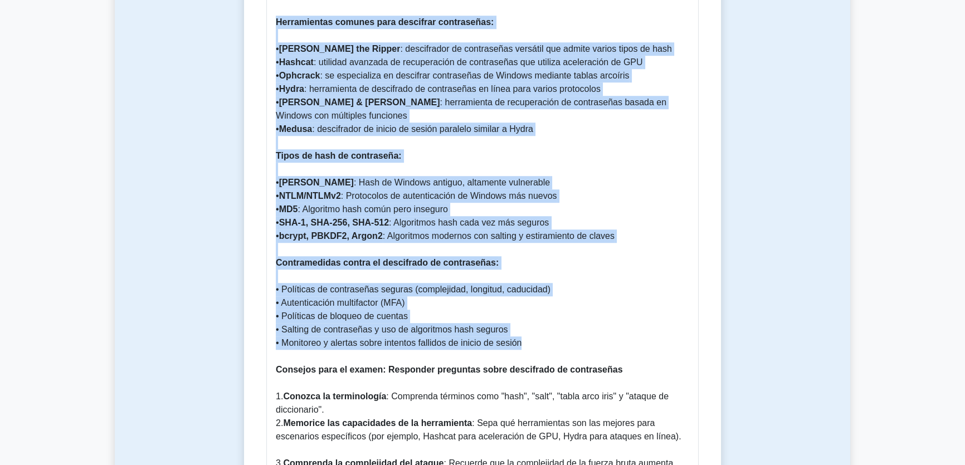
drag, startPoint x: 549, startPoint y: 333, endPoint x: 267, endPoint y: 13, distance: 426.6
click at [267, 13] on div "Complete Guide to Cracking Passwords in CEH System Hacking Comprensión del desc…" at bounding box center [482, 151] width 432 height 1583
copy p "Herramientas comunes para descifrar contraseñas: • John the Ripper : descifrado…"
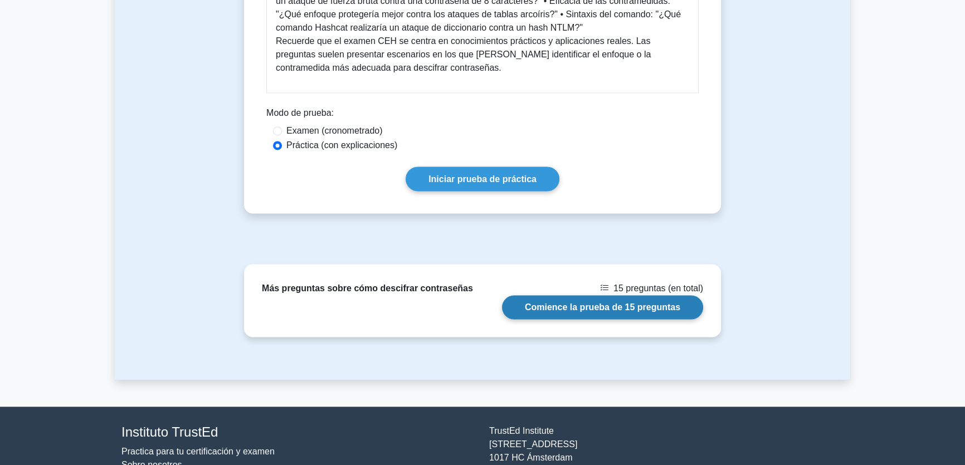
scroll to position [1975, 0]
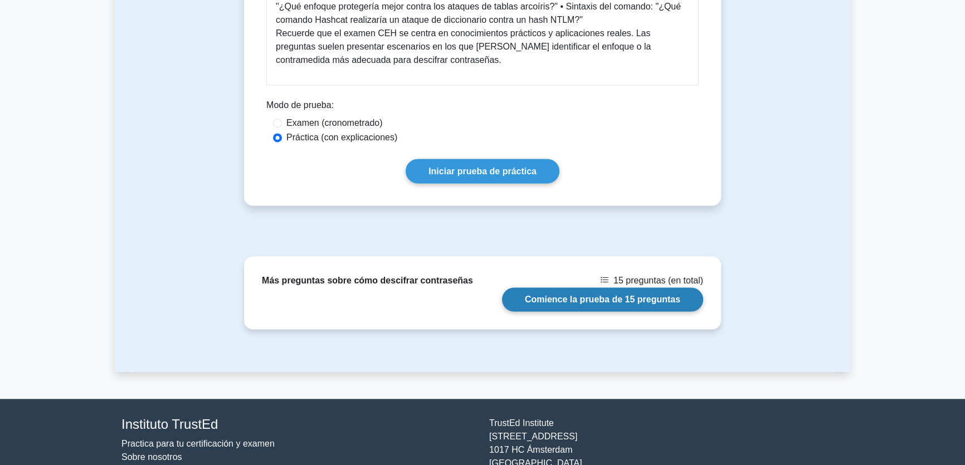
drag, startPoint x: 372, startPoint y: 276, endPoint x: 378, endPoint y: 270, distance: 9.1
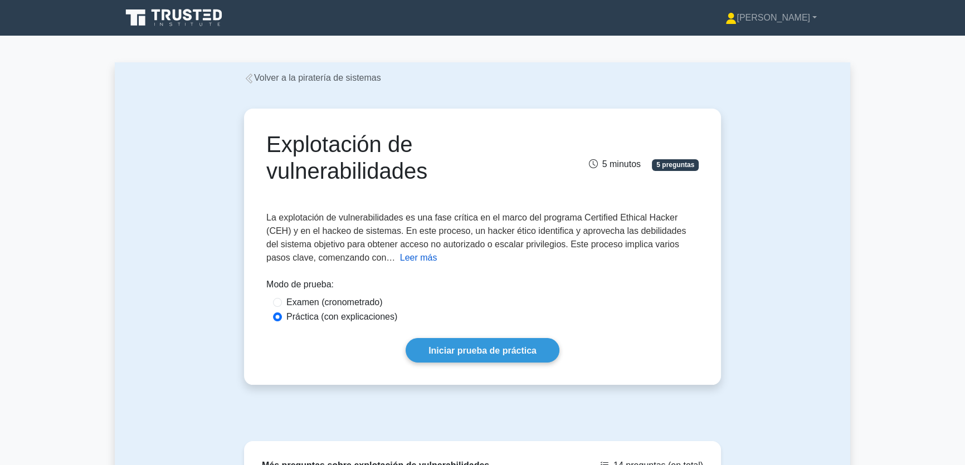
click at [400, 255] on font "Leer más" at bounding box center [418, 257] width 37 height 9
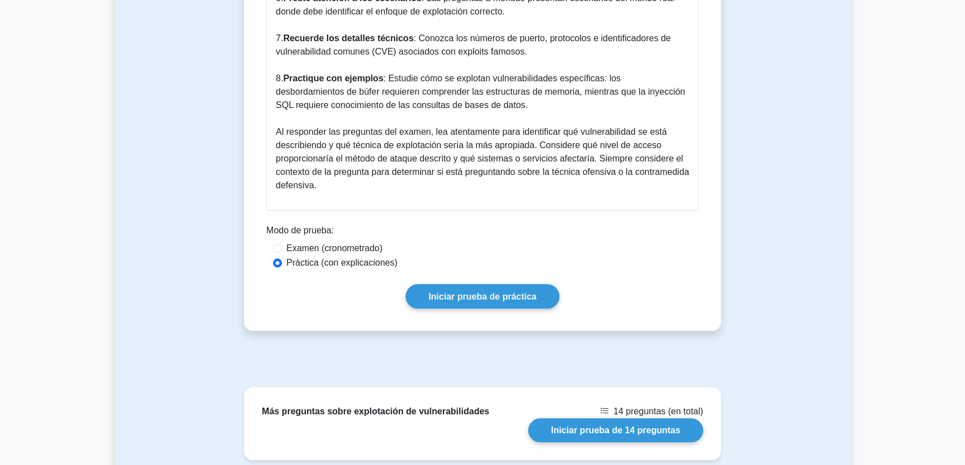
scroll to position [1418, 0]
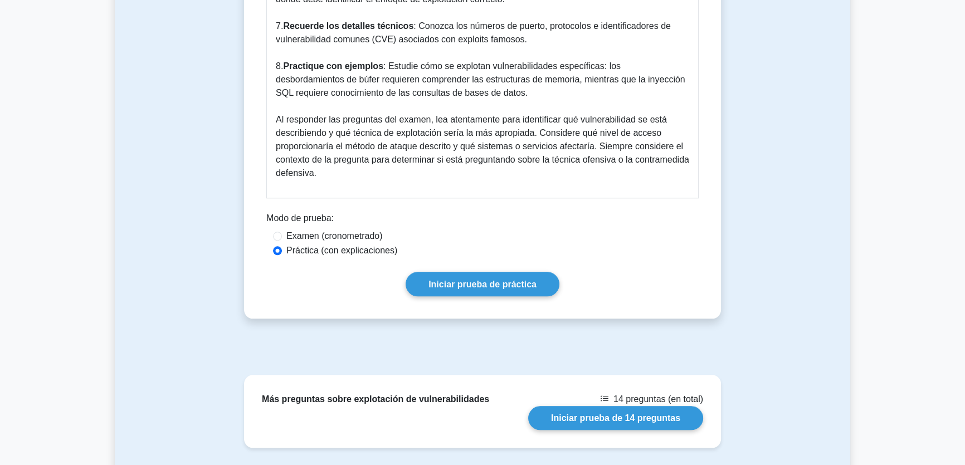
drag, startPoint x: 399, startPoint y: 214, endPoint x: 397, endPoint y: 204, distance: 10.3
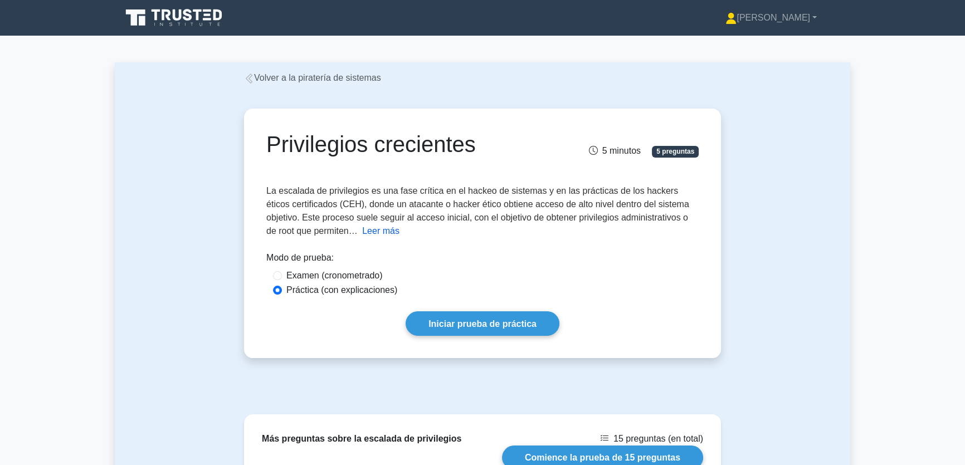
click at [362, 231] on font "Leer más" at bounding box center [380, 230] width 37 height 9
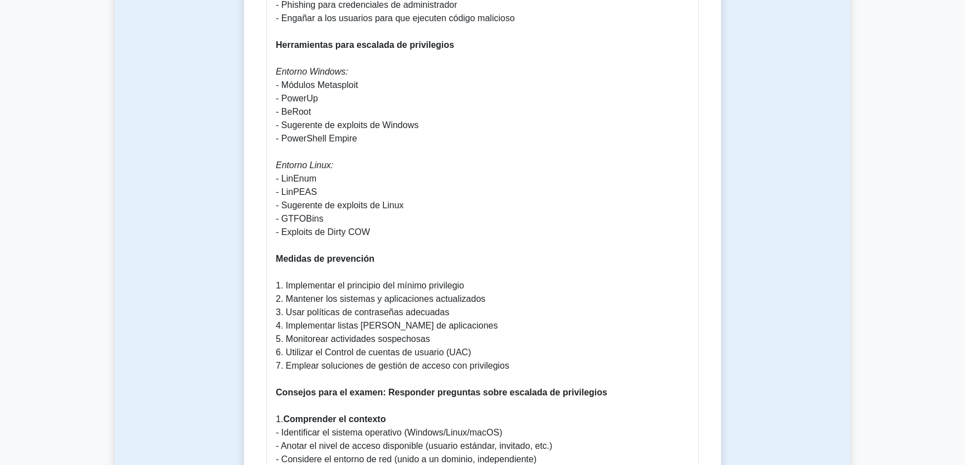
scroll to position [1215, 0]
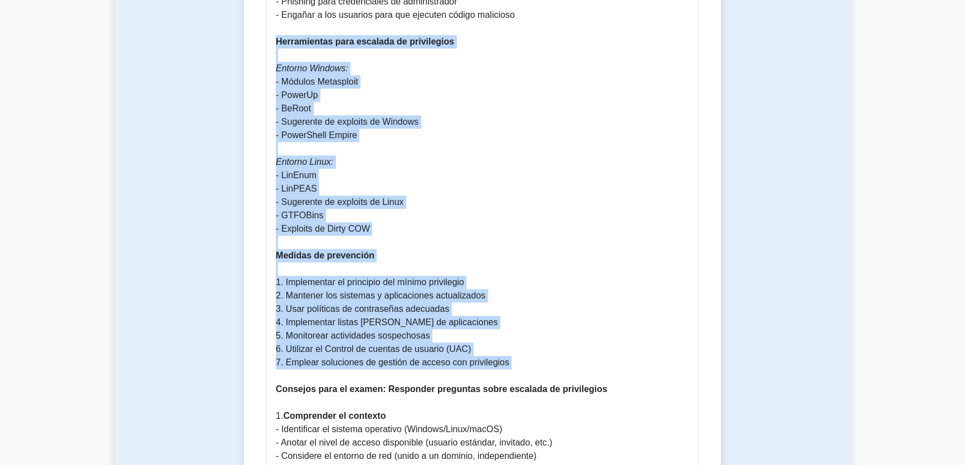
drag, startPoint x: 513, startPoint y: 343, endPoint x: 261, endPoint y: 16, distance: 413.0
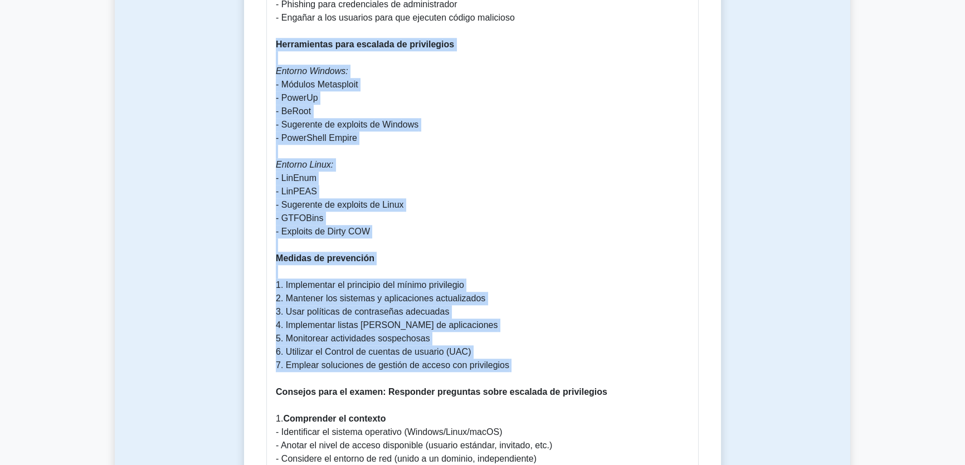
copy p "Herramientas para escalada de privilegios Entorno Windows: - Módulos Metasploit…"
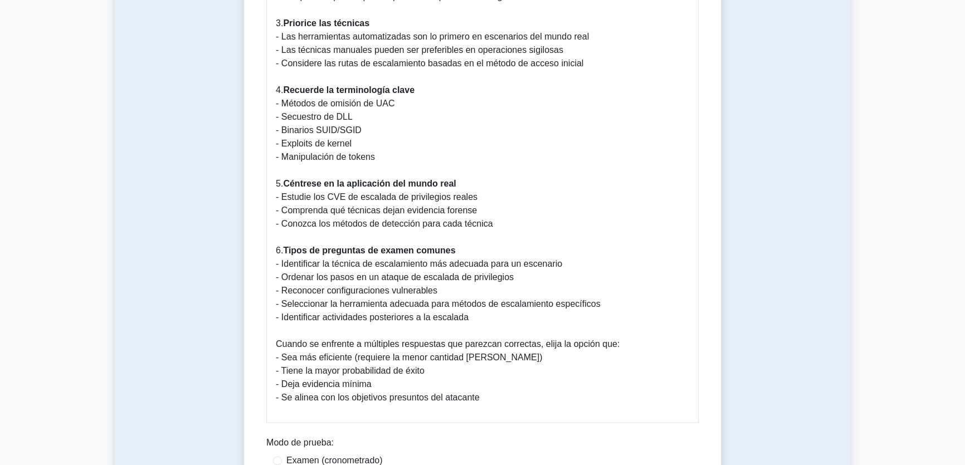
scroll to position [1721, 0]
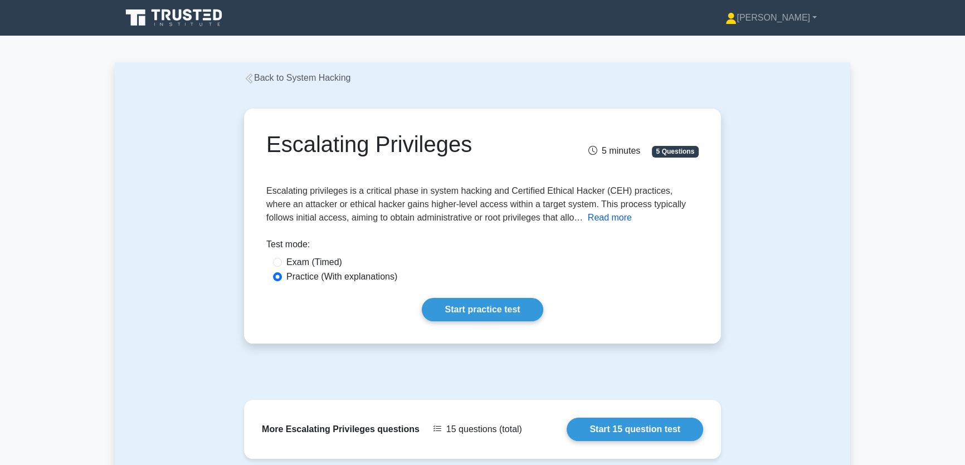
click at [590, 219] on button "Read more" at bounding box center [610, 217] width 44 height 13
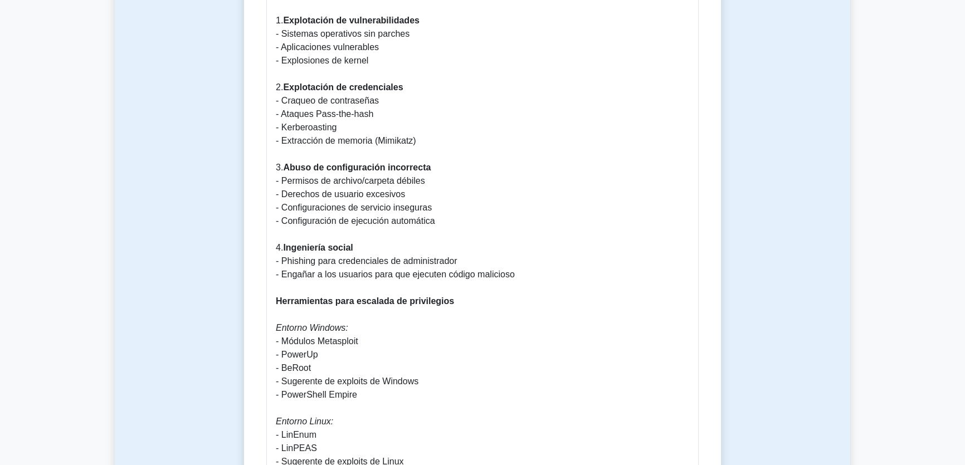
scroll to position [1013, 0]
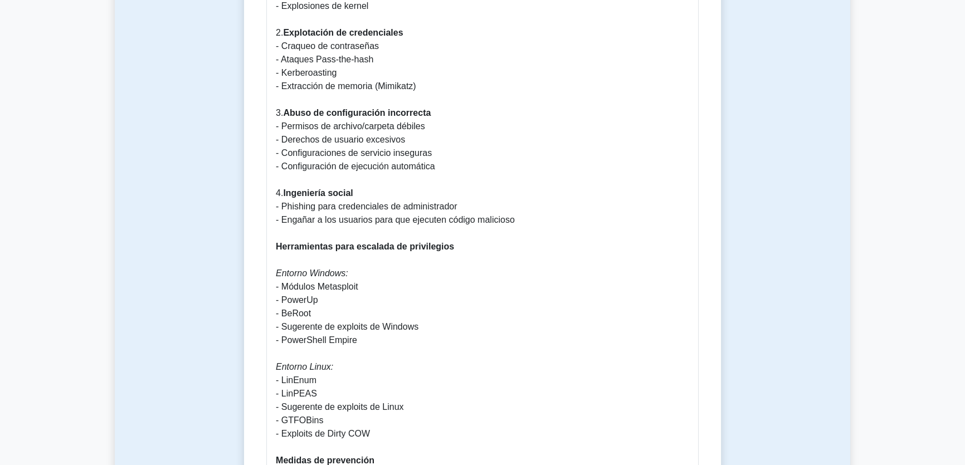
drag, startPoint x: 221, startPoint y: 266, endPoint x: 226, endPoint y: 255, distance: 11.7
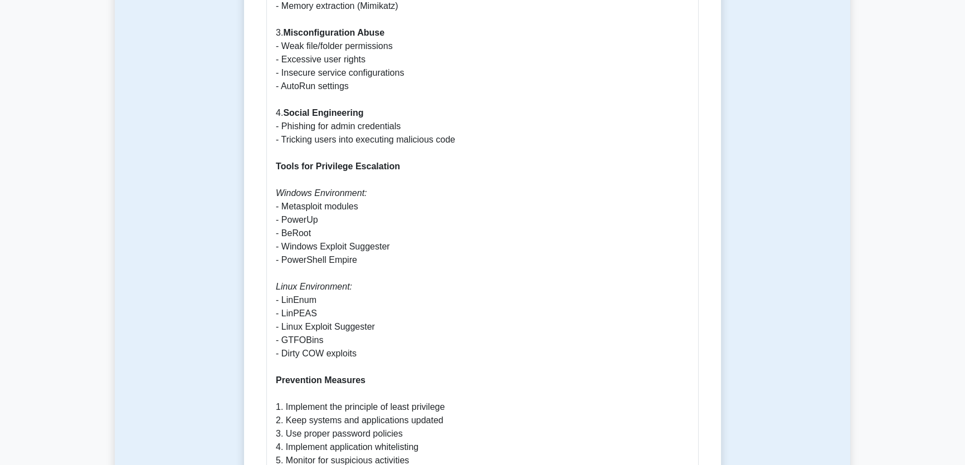
scroll to position [959, 0]
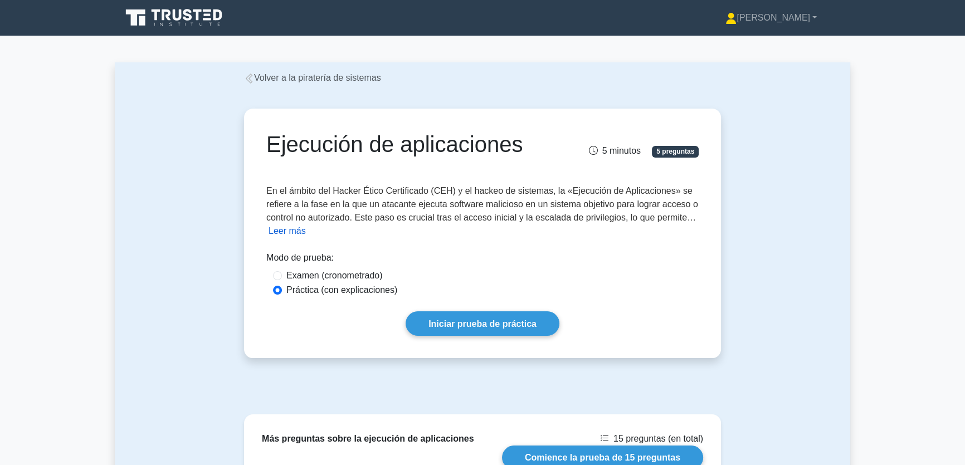
click at [284, 231] on font "Leer más" at bounding box center [286, 230] width 37 height 9
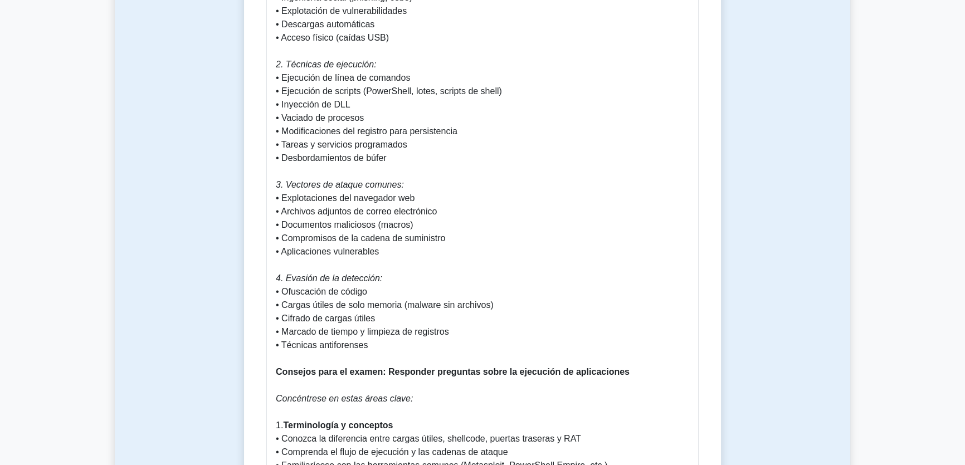
scroll to position [882, 0]
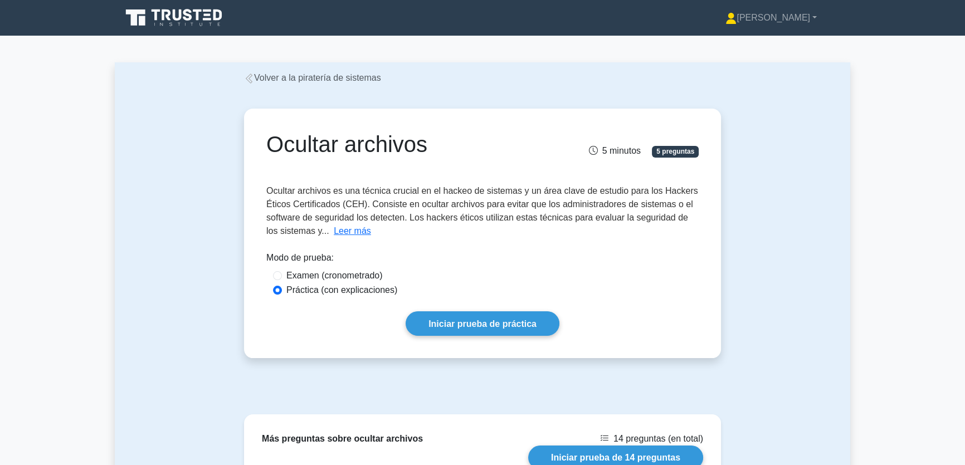
click at [334, 235] on font "Leer más" at bounding box center [352, 230] width 37 height 9
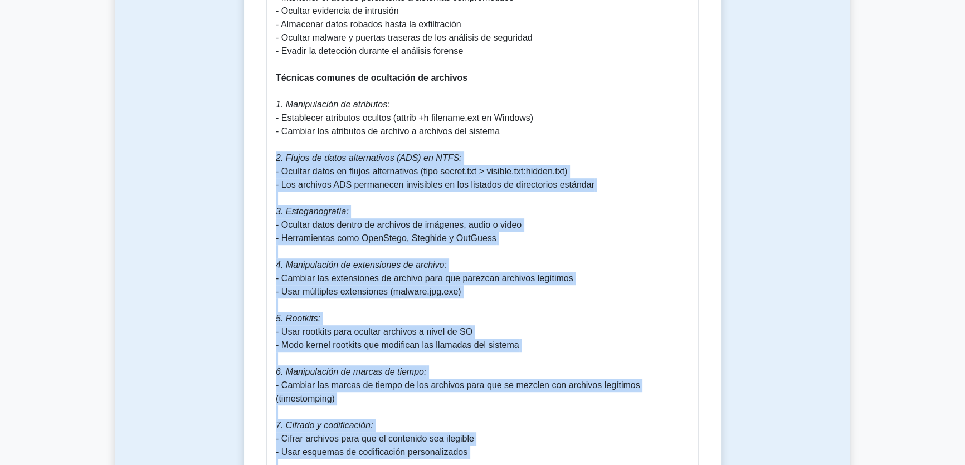
scroll to position [709, 0]
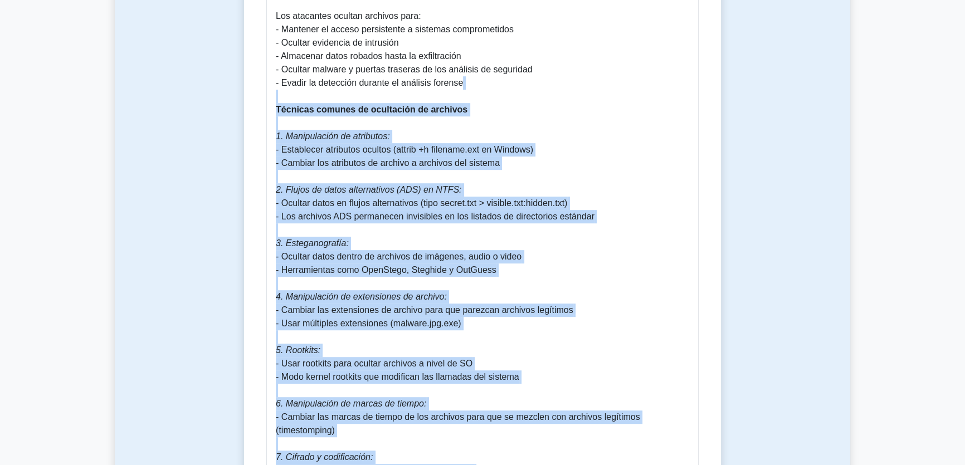
drag, startPoint x: 504, startPoint y: 284, endPoint x: 234, endPoint y: 88, distance: 333.5
click at [234, 88] on div "Ocultar archivos 5 minutos 5 preguntas Leer menos" at bounding box center [482, 310] width 735 height 1868
copy p "Técnicas comunes de ocultación de archivos 1. Manipulación de atributos: - Esta…"
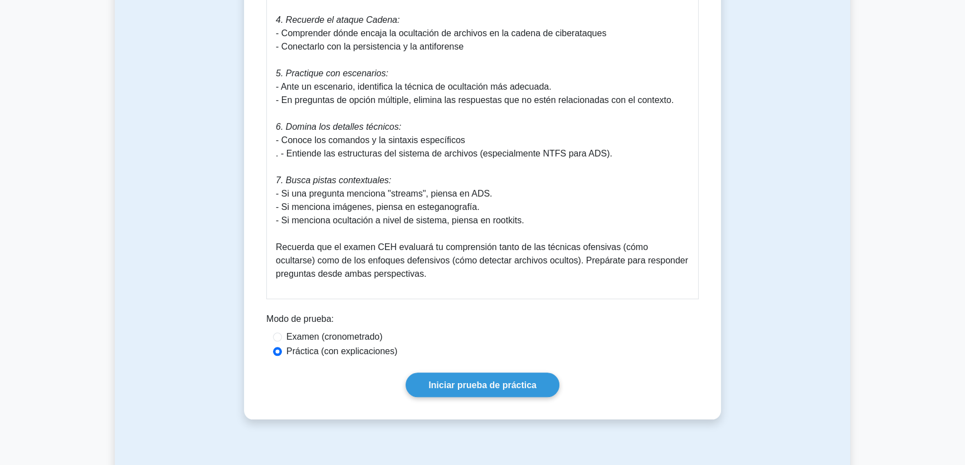
scroll to position [1519, 0]
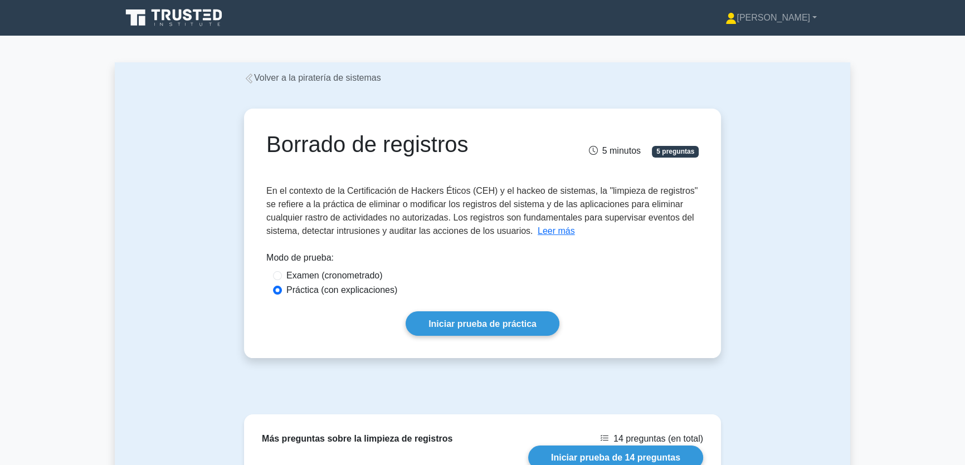
click at [545, 235] on font "Leer más" at bounding box center [556, 230] width 37 height 9
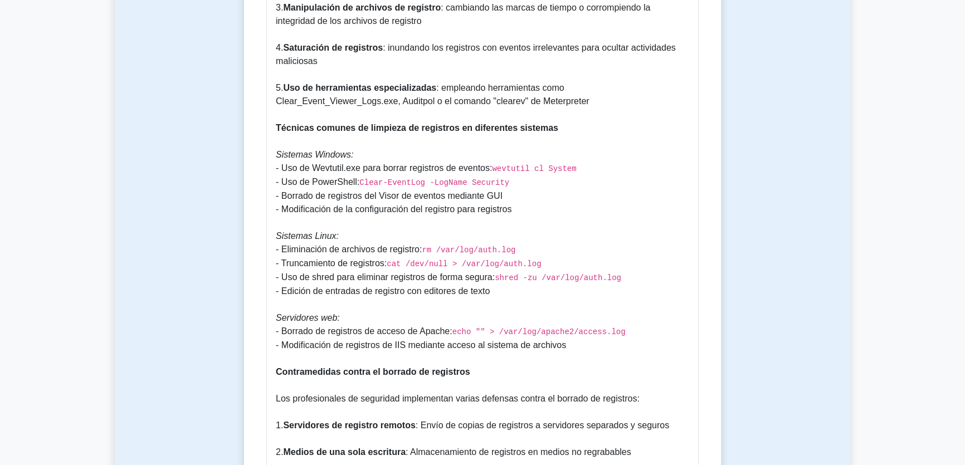
scroll to position [1013, 0]
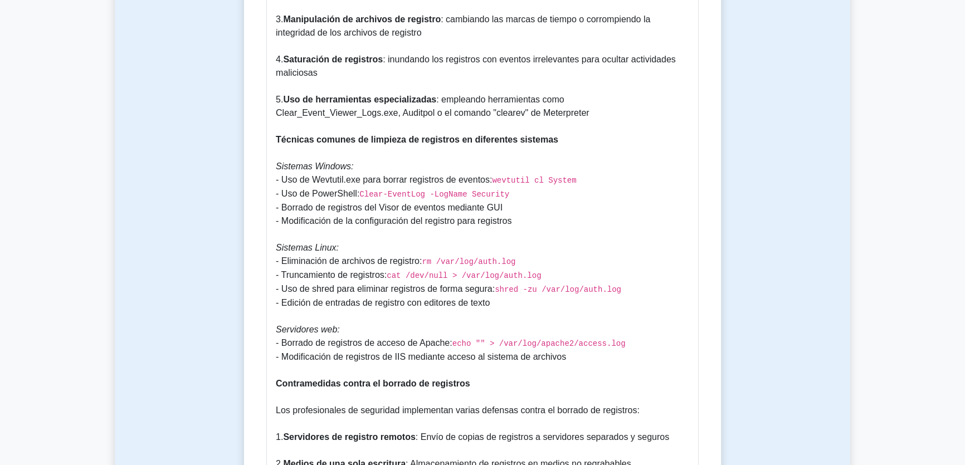
drag, startPoint x: 638, startPoint y: 219, endPoint x: 239, endPoint y: 145, distance: 405.7
click at [239, 145] on div "Borrado de registros 5 minutos 5 preguntas Leer menos - - - -" at bounding box center [482, 134] width 490 height 2125
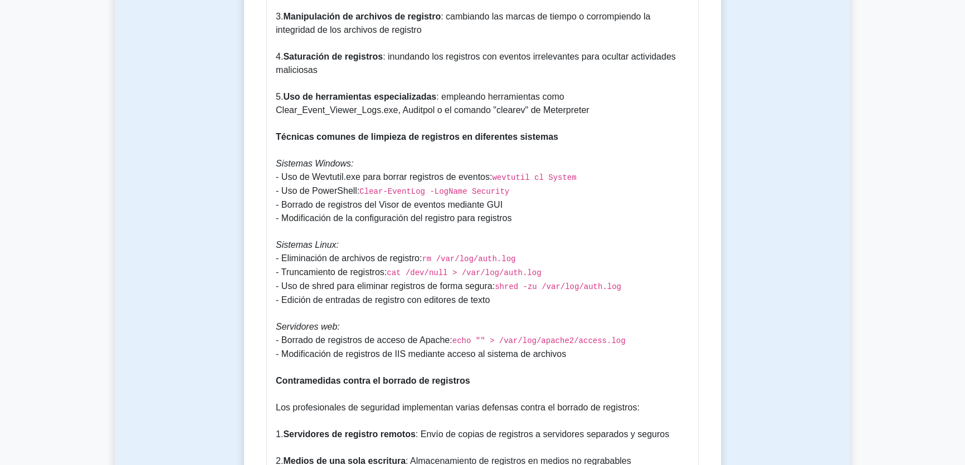
copy p "Técnicas comunes de limpieza de registros en diferentes sistemas Sistemas Windo…"
click at [281, 189] on font "- Uso de PowerShell:" at bounding box center [318, 190] width 84 height 9
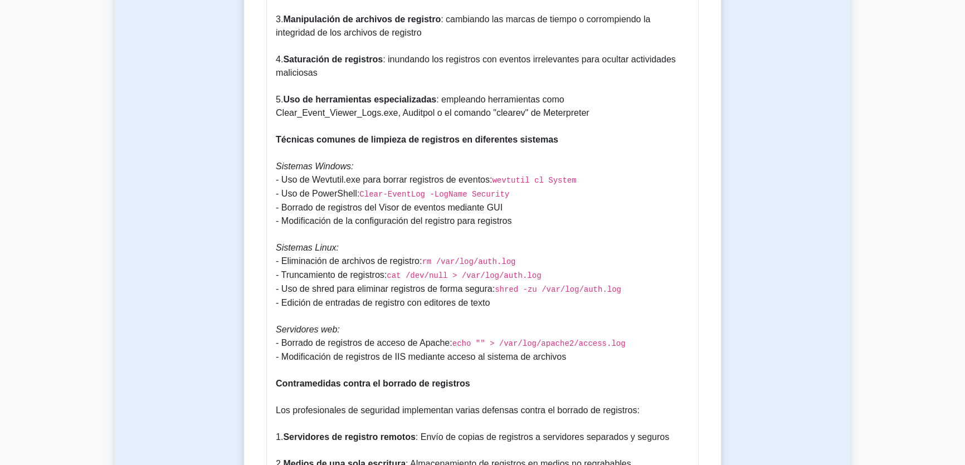
scroll to position [838, 0]
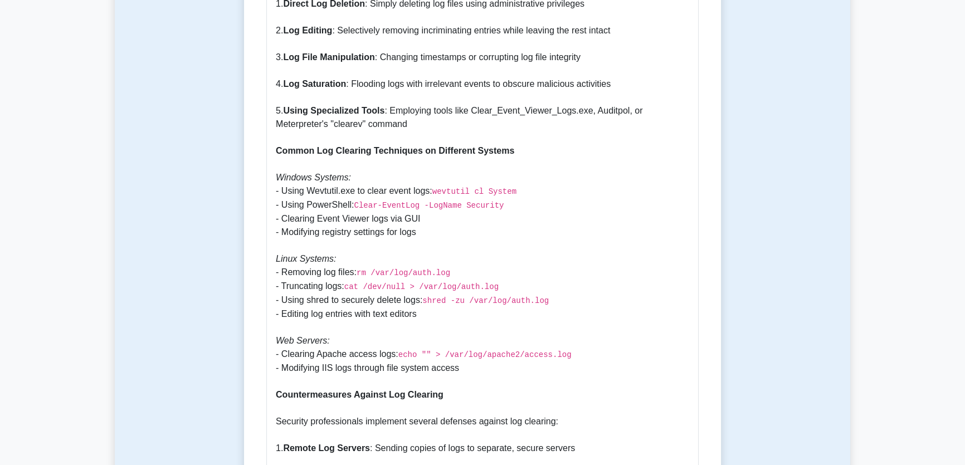
click at [568, 250] on p "Why Clearing Logs is Important In the context of system hacking, clearing logs …" at bounding box center [482, 313] width 413 height 1327
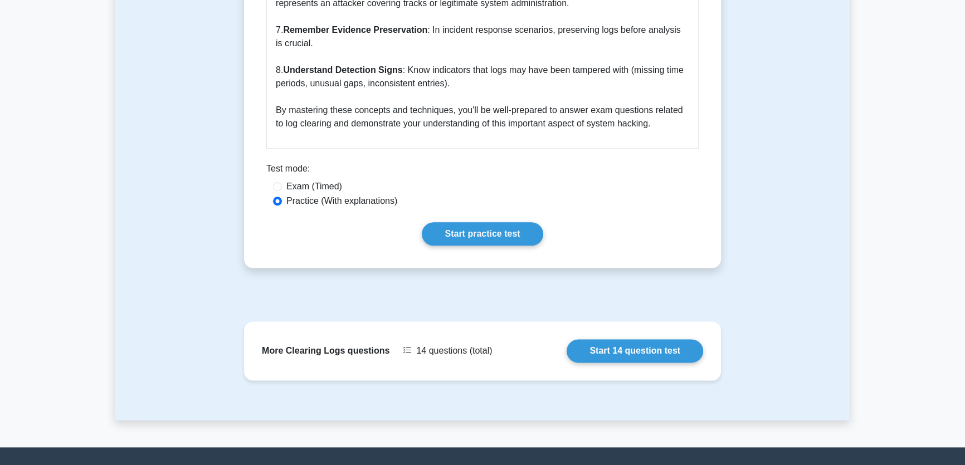
scroll to position [1699, 0]
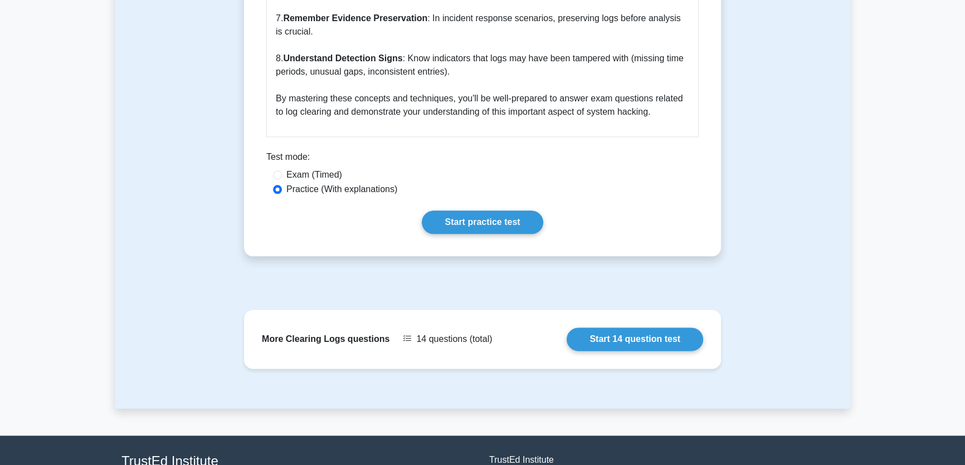
drag, startPoint x: 384, startPoint y: 372, endPoint x: 378, endPoint y: 359, distance: 14.2
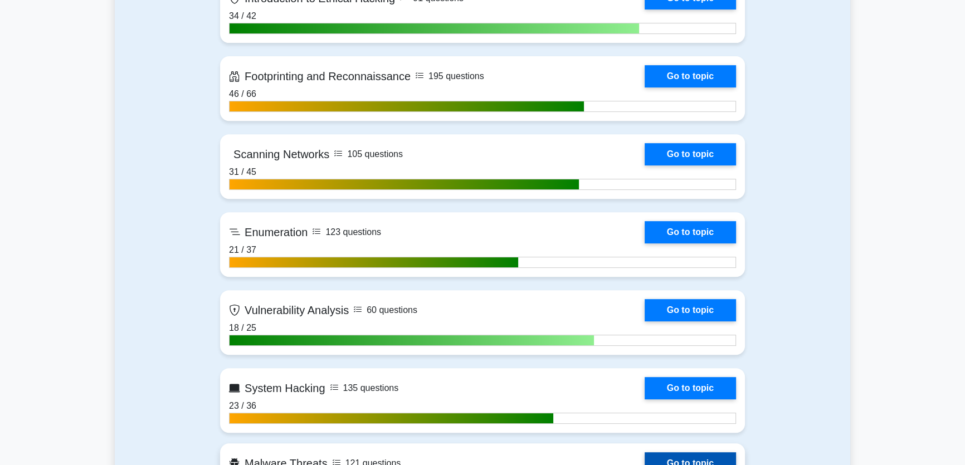
scroll to position [810, 0]
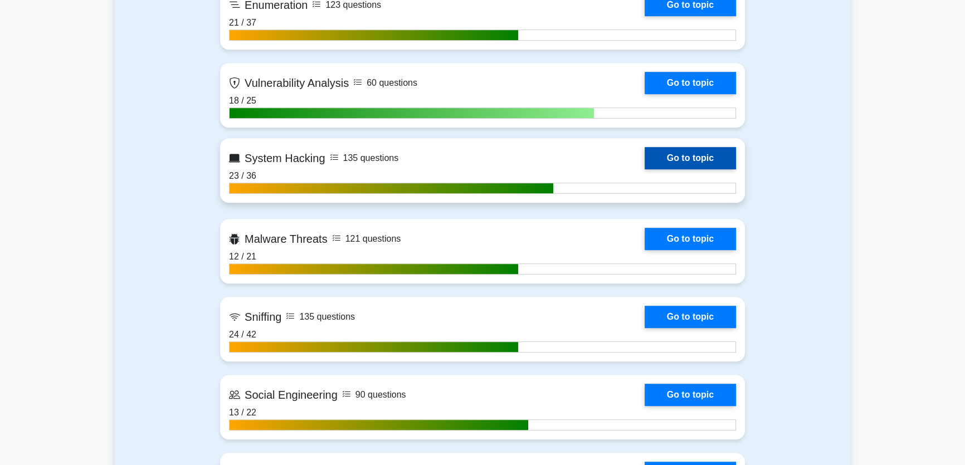
click at [644, 169] on link "Go to topic" at bounding box center [689, 158] width 91 height 22
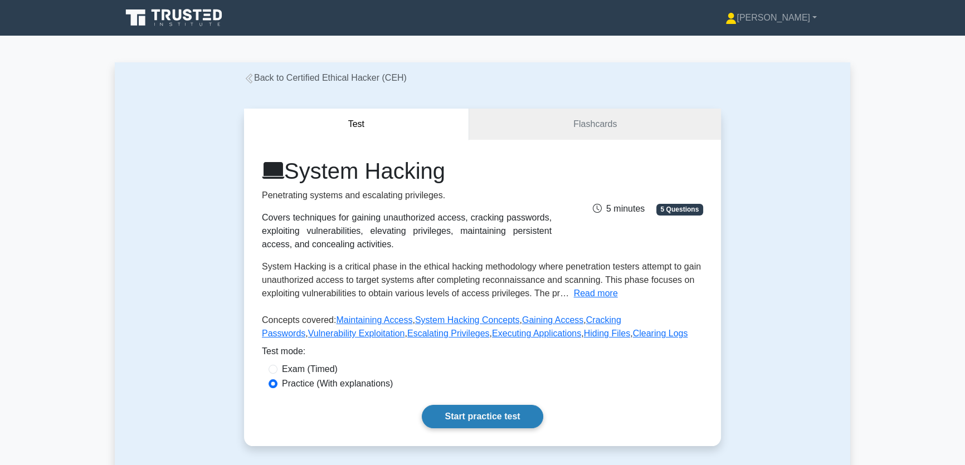
click at [496, 413] on link "Start practice test" at bounding box center [482, 416] width 121 height 23
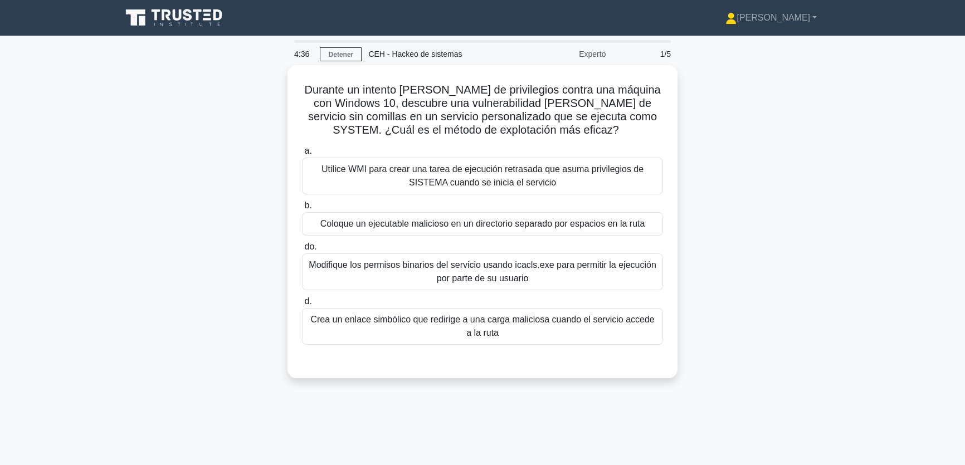
click at [192, 339] on div "Durante un intento de escalada de privilegios contra una máquina con Windows 10…" at bounding box center [482, 228] width 735 height 326
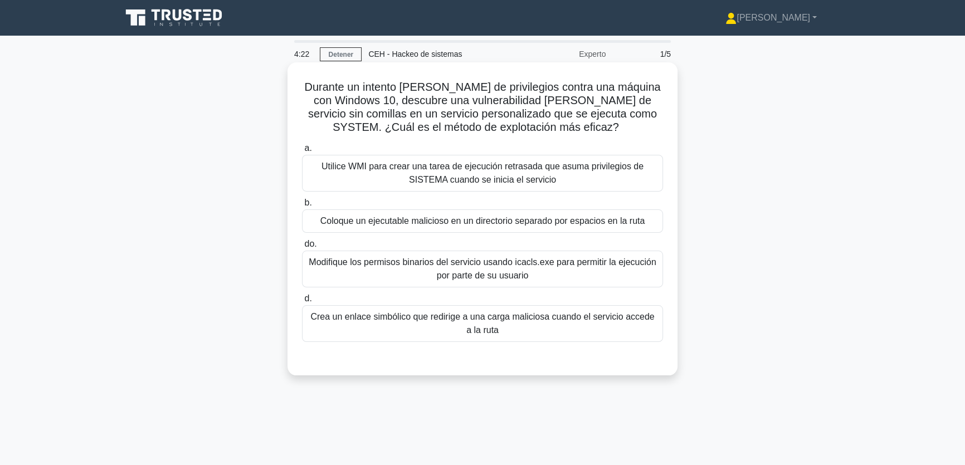
click at [450, 218] on font "Coloque un ejecutable malicioso en un directorio separado por espacios en la ru…" at bounding box center [482, 220] width 325 height 9
click at [302, 207] on input "b. Coloque un ejecutable malicioso en un directorio separado por espacios en la…" at bounding box center [302, 202] width 0 height 7
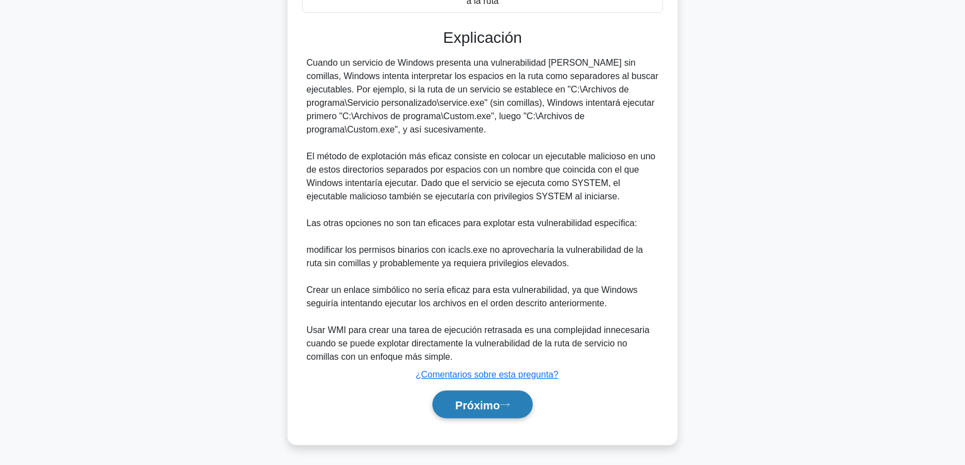
click at [500, 409] on font "Próximo" at bounding box center [477, 405] width 45 height 12
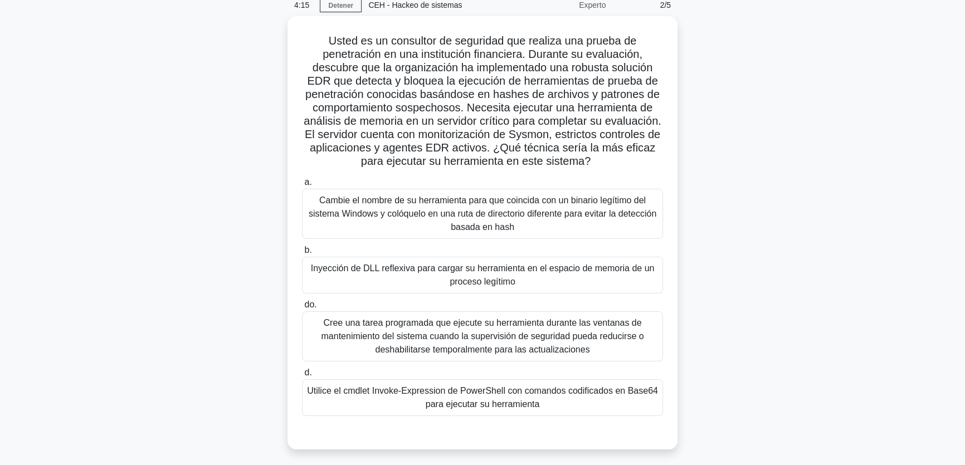
scroll to position [50, 0]
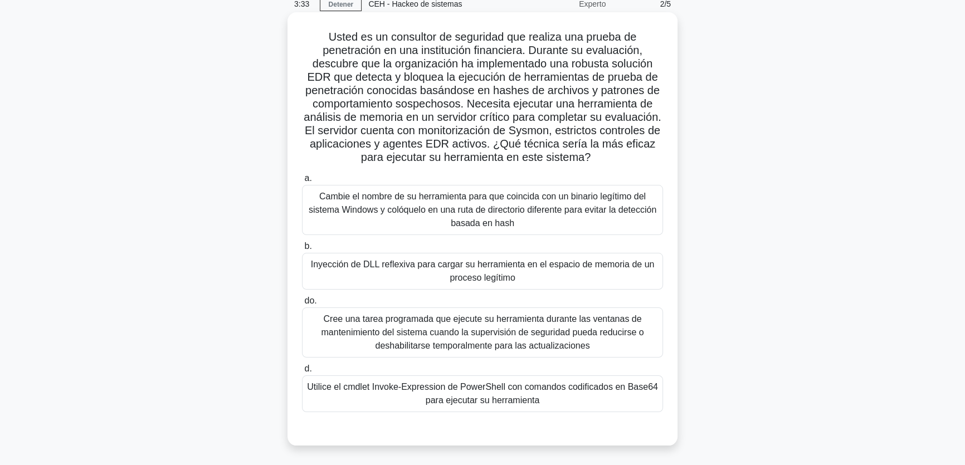
click at [520, 201] on font "Cambie el nombre de su herramienta para que coincida con un binario legítimo de…" at bounding box center [483, 210] width 348 height 36
click at [302, 182] on input "a. Cambie el nombre de su herramienta para que coincida con un binario legítimo…" at bounding box center [302, 178] width 0 height 7
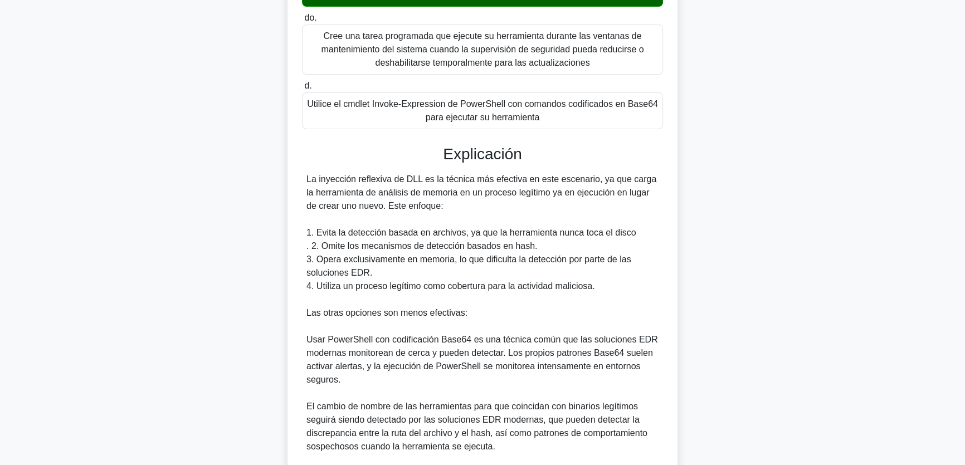
scroll to position [491, 0]
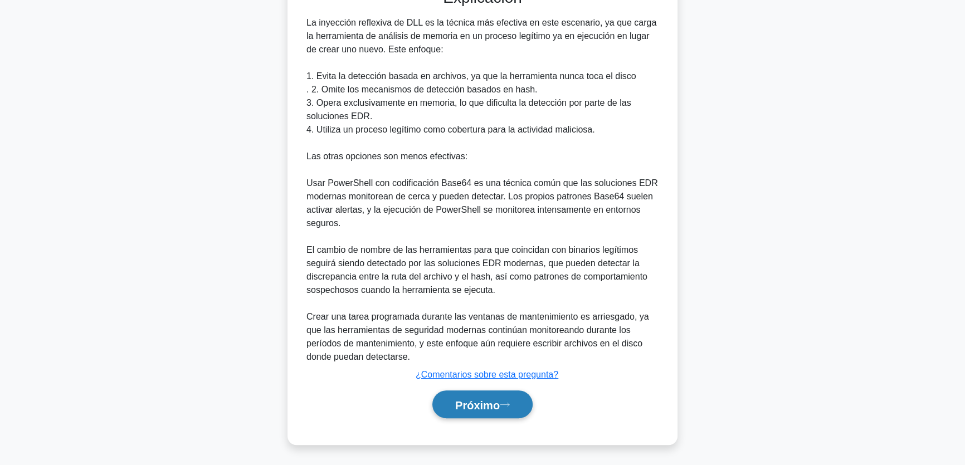
click at [484, 399] on font "Próximo" at bounding box center [477, 405] width 45 height 12
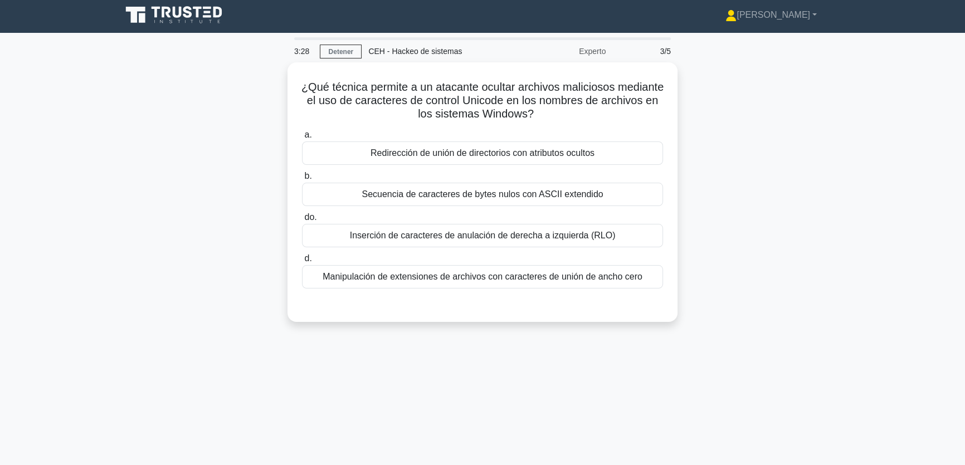
scroll to position [0, 0]
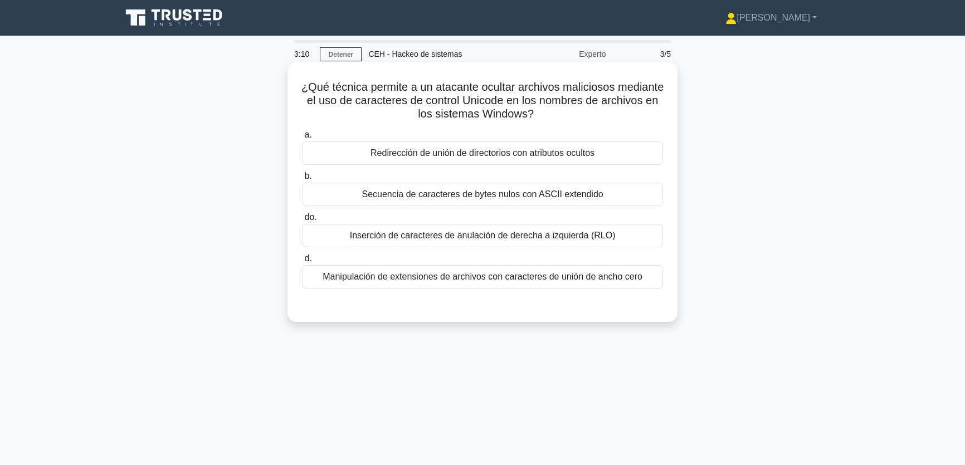
click at [579, 196] on font "Secuencia de caracteres de bytes nulos con ASCII extendido" at bounding box center [482, 193] width 241 height 9
click at [302, 180] on input "b. Secuencia de caracteres de bytes nulos con ASCII extendido" at bounding box center [302, 176] width 0 height 7
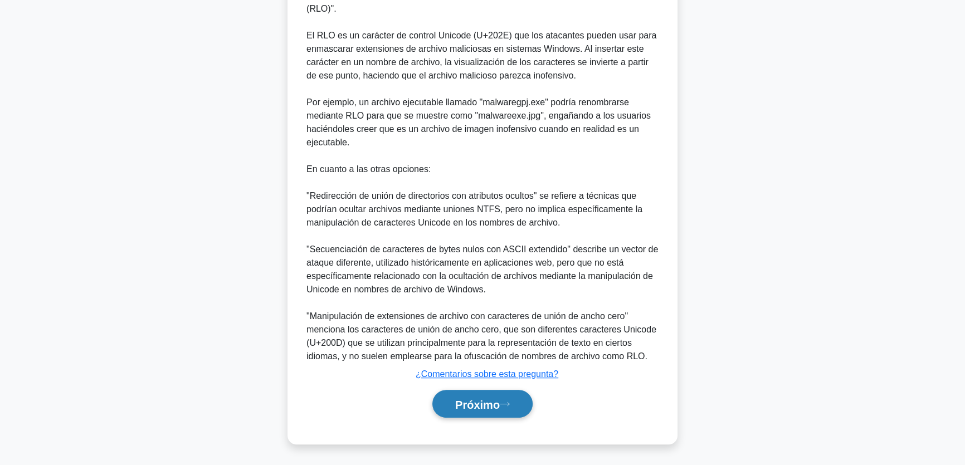
click at [490, 404] on font "Próximo" at bounding box center [477, 404] width 45 height 12
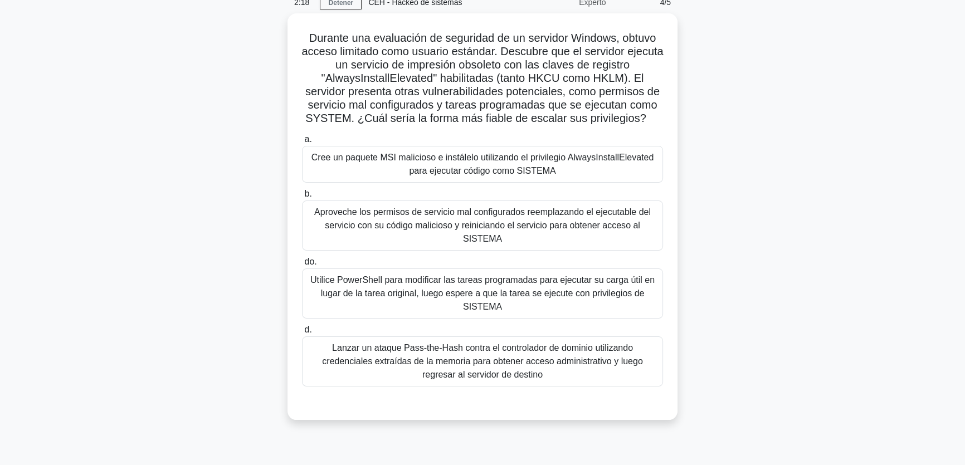
scroll to position [50, 0]
click at [456, 150] on font "Cree un paquete MSI malicioso e instálelo utilizando el privilegio AlwaysInstal…" at bounding box center [482, 163] width 351 height 27
click at [302, 142] on input "a. Cree un paquete MSI malicioso e instálelo utilizando el privilegio AlwaysIns…" at bounding box center [302, 138] width 0 height 7
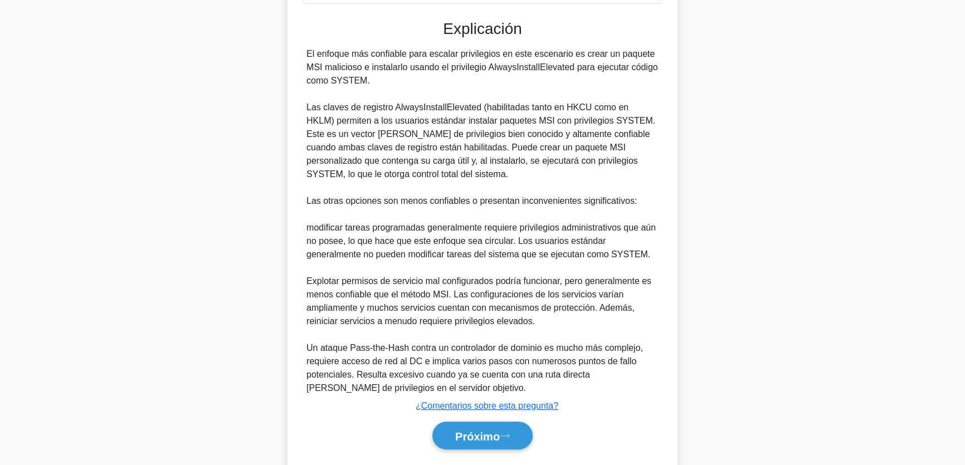
scroll to position [450, 0]
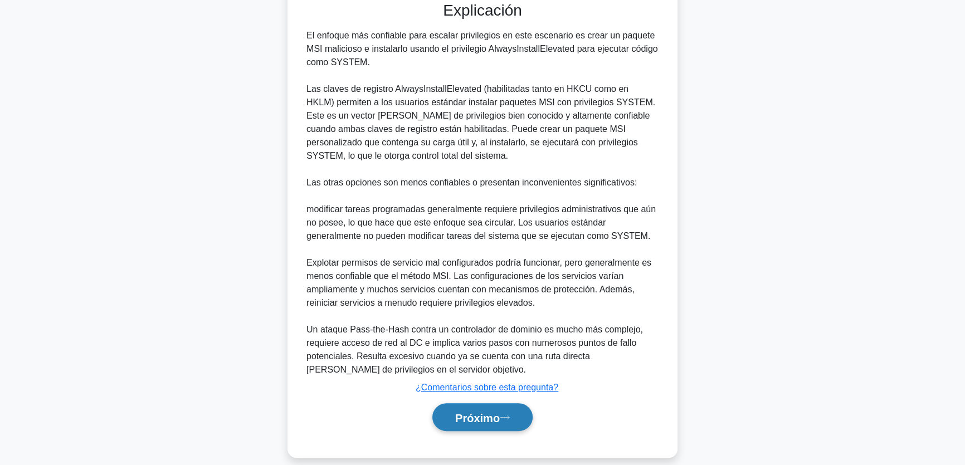
click at [478, 412] on font "Próximo" at bounding box center [477, 418] width 45 height 12
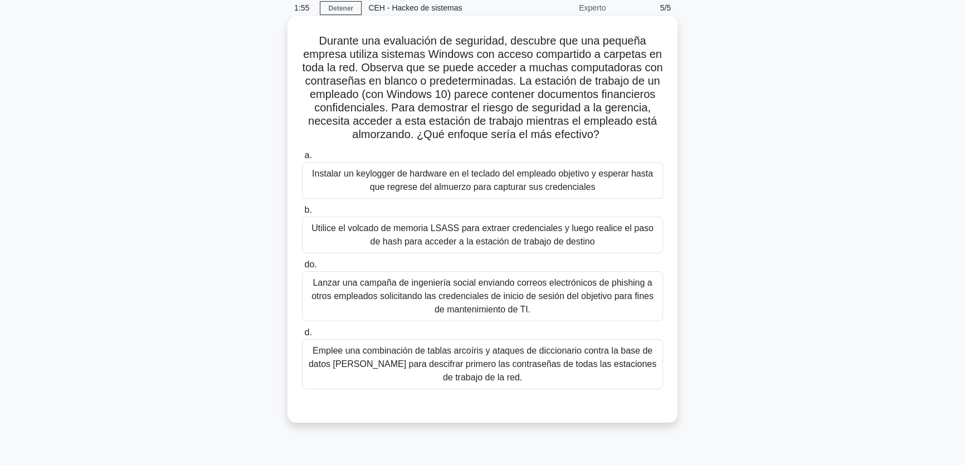
scroll to position [50, 0]
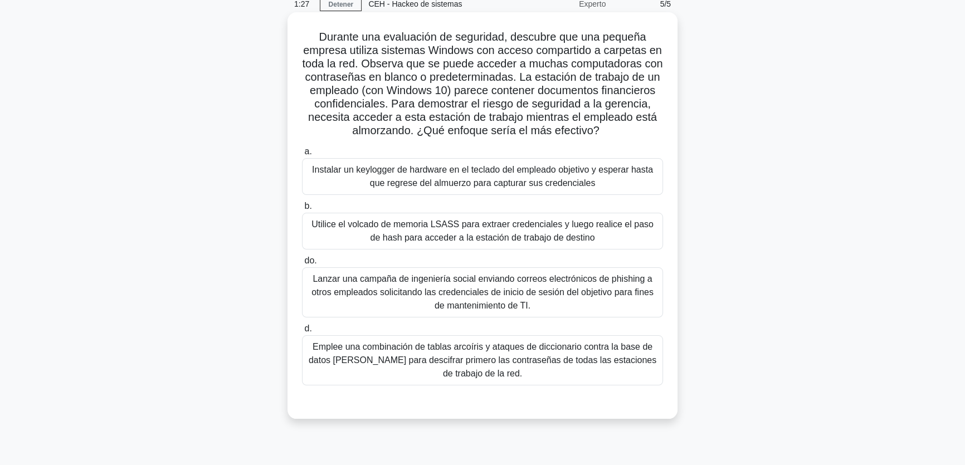
click at [457, 232] on font "Utilice el volcado de memoria LSASS para extraer credenciales y luego realice e…" at bounding box center [482, 230] width 342 height 23
click at [302, 210] on input "b. Utilice el volcado de memoria LSASS para extraer credenciales y luego realic…" at bounding box center [302, 206] width 0 height 7
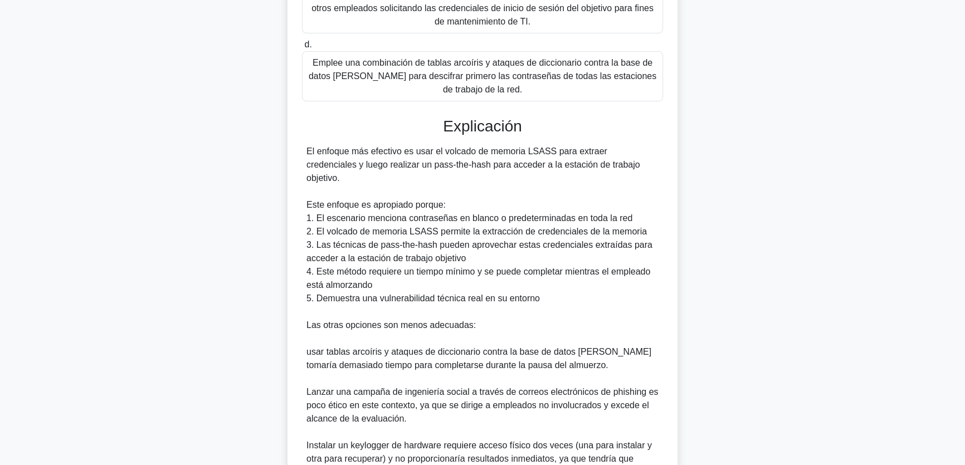
scroll to position [437, 0]
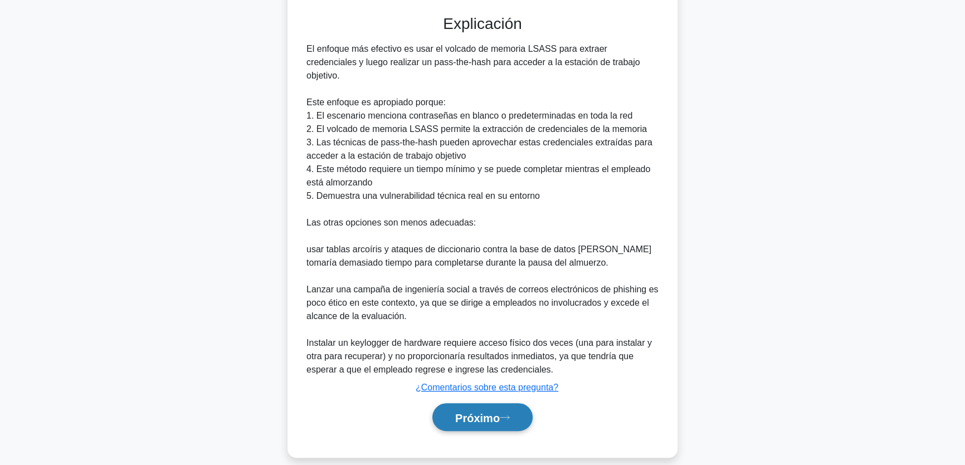
click at [481, 403] on button "Próximo" at bounding box center [482, 417] width 100 height 28
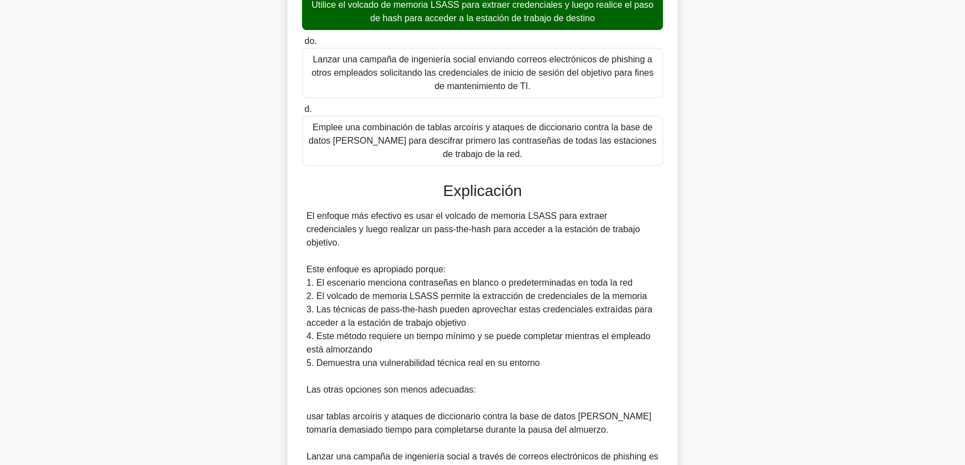
scroll to position [162, 0]
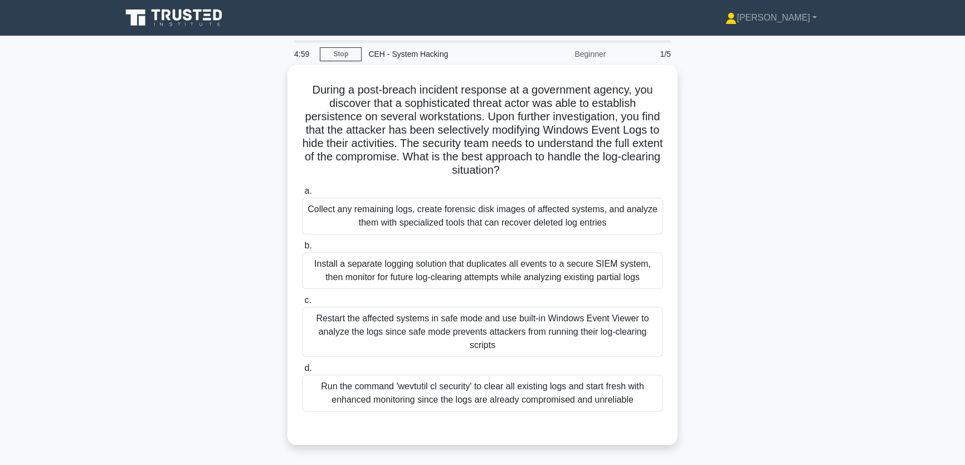
drag, startPoint x: 320, startPoint y: 209, endPoint x: 285, endPoint y: 201, distance: 36.1
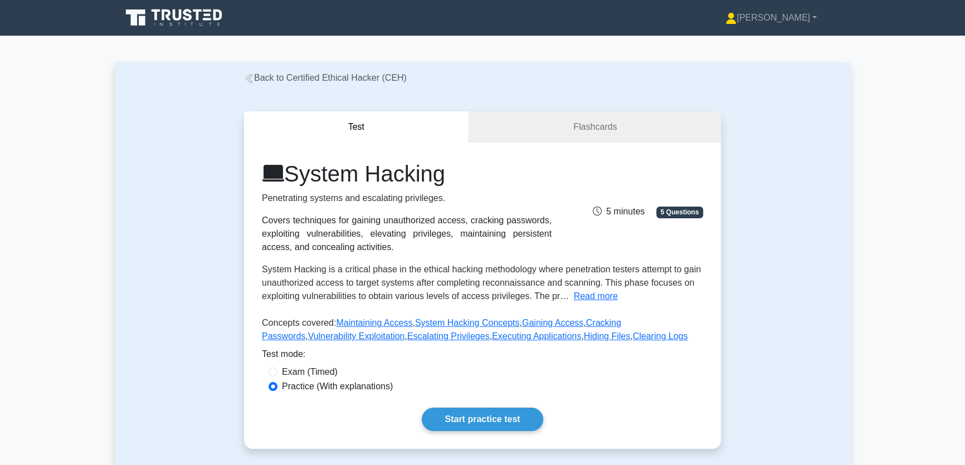
click at [293, 78] on link "Back to Certified Ethical Hacker (CEH)" at bounding box center [325, 77] width 163 height 9
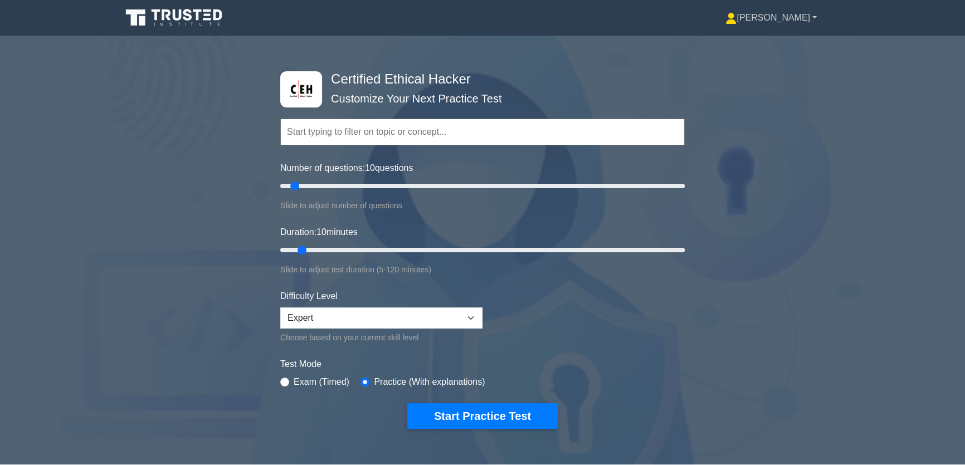
click at [798, 23] on link "[PERSON_NAME]" at bounding box center [771, 18] width 145 height 22
click at [785, 35] on link "Profile" at bounding box center [743, 44] width 88 height 18
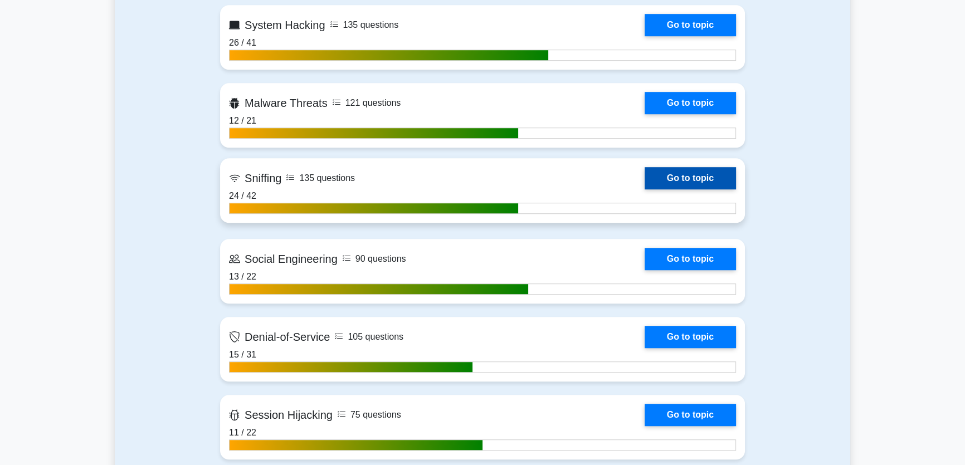
scroll to position [1013, 0]
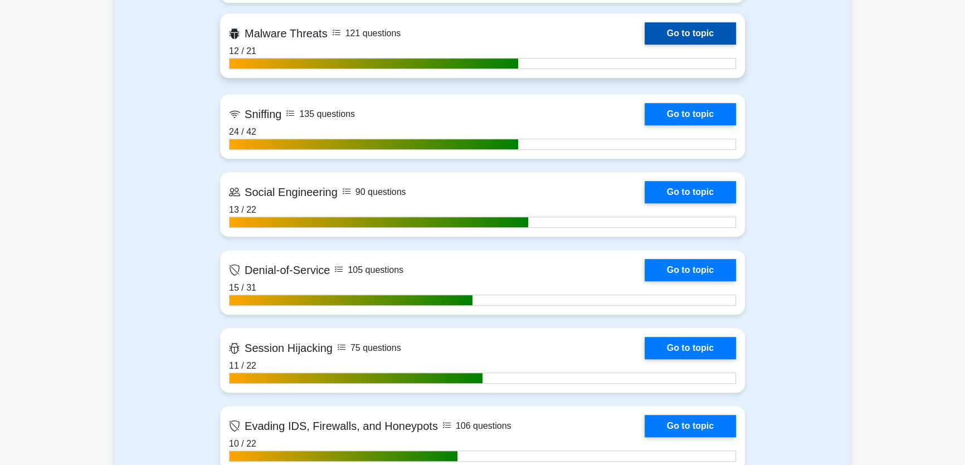
click at [644, 45] on link "Go to topic" at bounding box center [689, 33] width 91 height 22
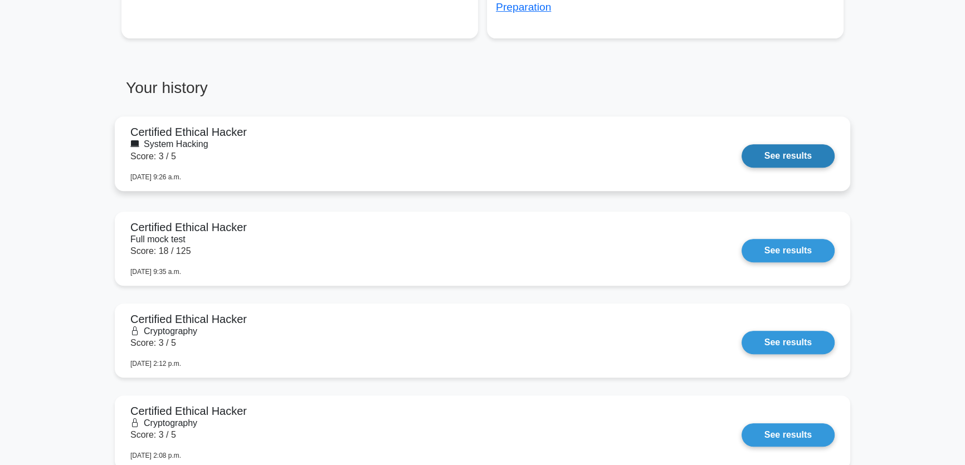
scroll to position [557, 0]
drag, startPoint x: 70, startPoint y: 235, endPoint x: 78, endPoint y: 235, distance: 7.8
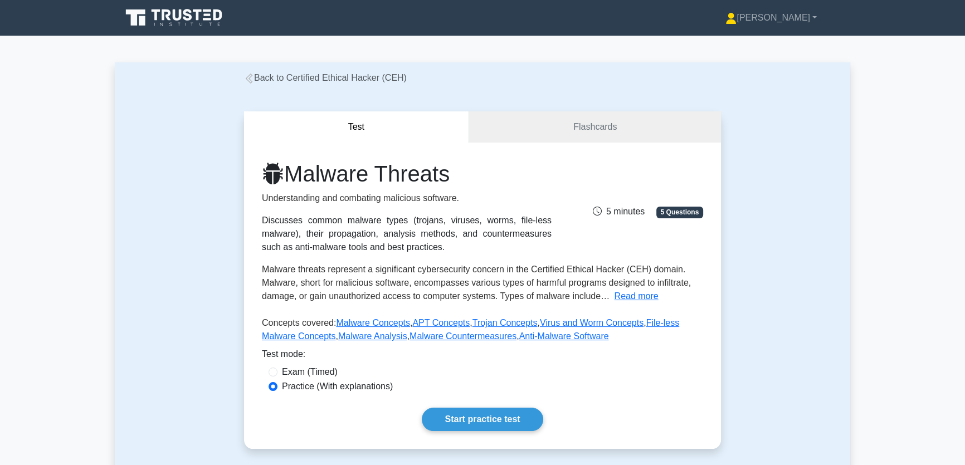
click at [292, 81] on link "Back to Certified Ethical Hacker (CEH)" at bounding box center [325, 77] width 163 height 9
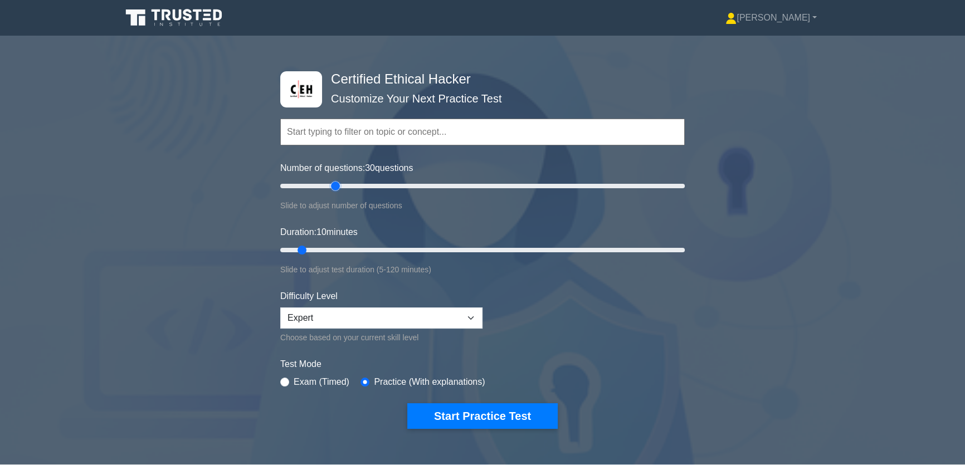
drag, startPoint x: 297, startPoint y: 184, endPoint x: 331, endPoint y: 182, distance: 34.0
type input "30"
click at [331, 182] on input "Number of questions: 30 questions" at bounding box center [482, 185] width 404 height 13
drag, startPoint x: 301, startPoint y: 251, endPoint x: 936, endPoint y: 268, distance: 634.7
type input "120"
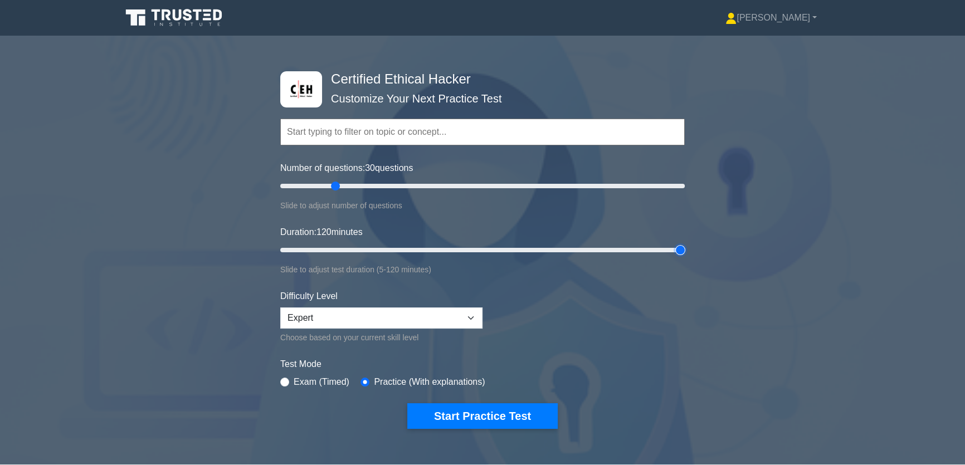
click at [685, 257] on input "Duration: 120 minutes" at bounding box center [482, 249] width 404 height 13
click at [494, 413] on button "Start Practice Test" at bounding box center [482, 416] width 150 height 26
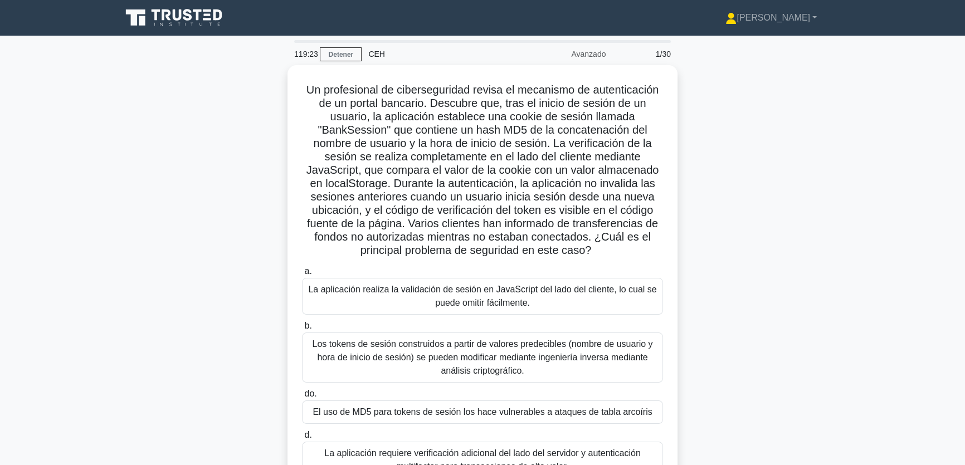
click at [716, 174] on div "Un profesional de ciberseguridad revisa el mecanismo de autenticación de un por…" at bounding box center [482, 295] width 735 height 460
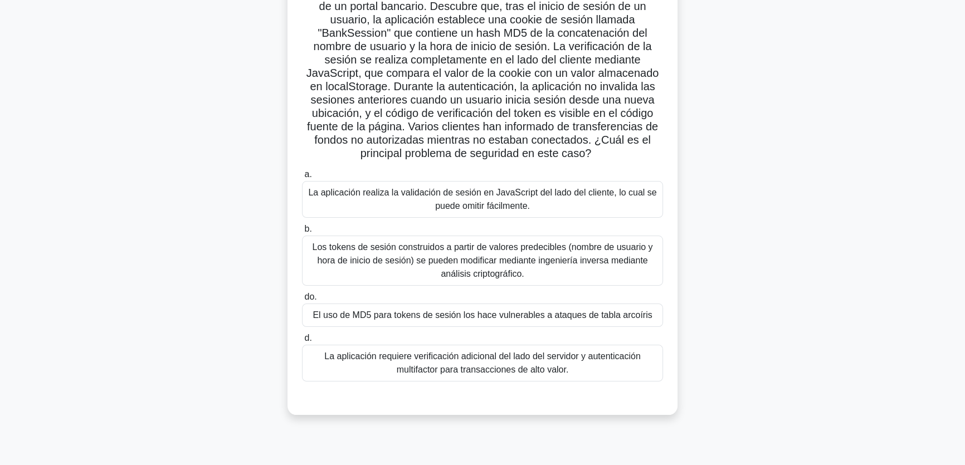
scroll to position [101, 0]
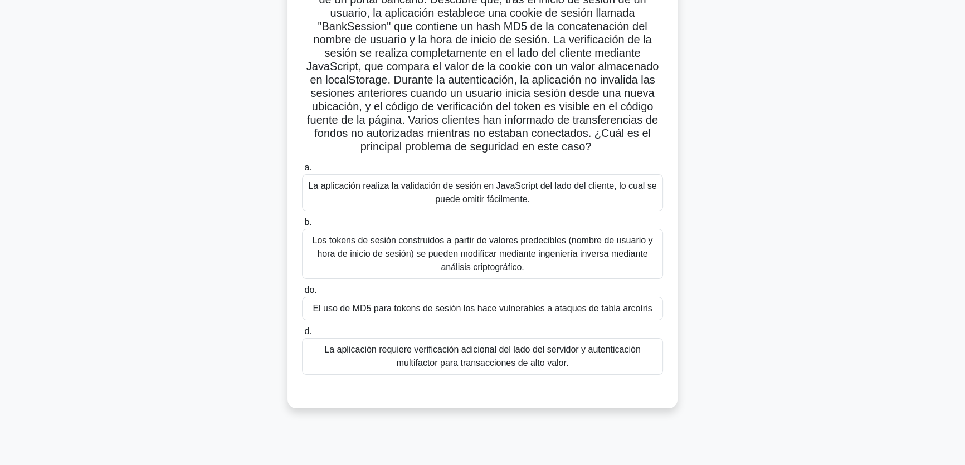
click at [550, 262] on font "Los tokens de sesión construidos a partir de valores predecibles (nombre de usu…" at bounding box center [482, 254] width 351 height 40
click at [302, 226] on input "b. Los tokens de sesión construidos a partir de valores predecibles (nombre de …" at bounding box center [302, 222] width 0 height 7
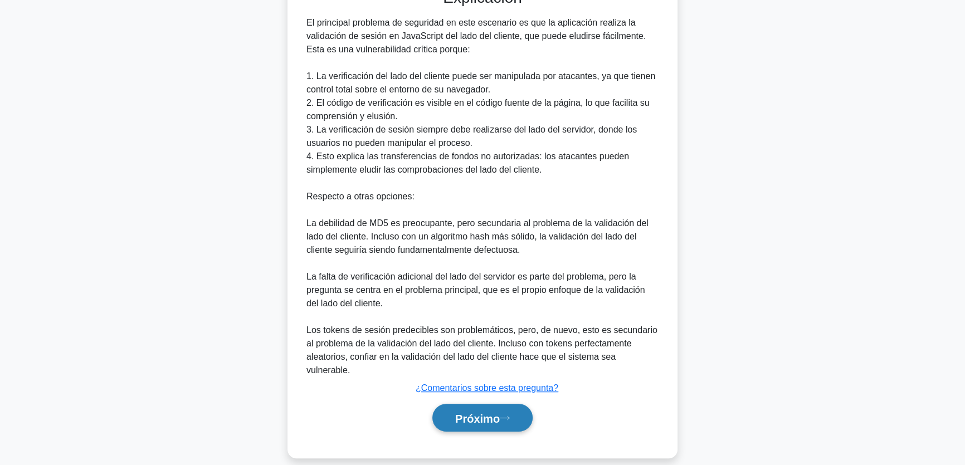
click at [477, 412] on font "Próximo" at bounding box center [477, 418] width 45 height 12
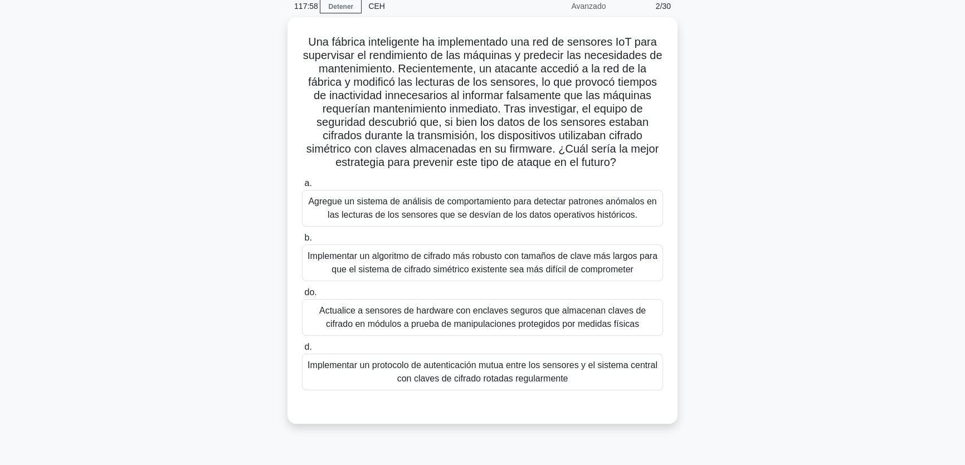
scroll to position [50, 0]
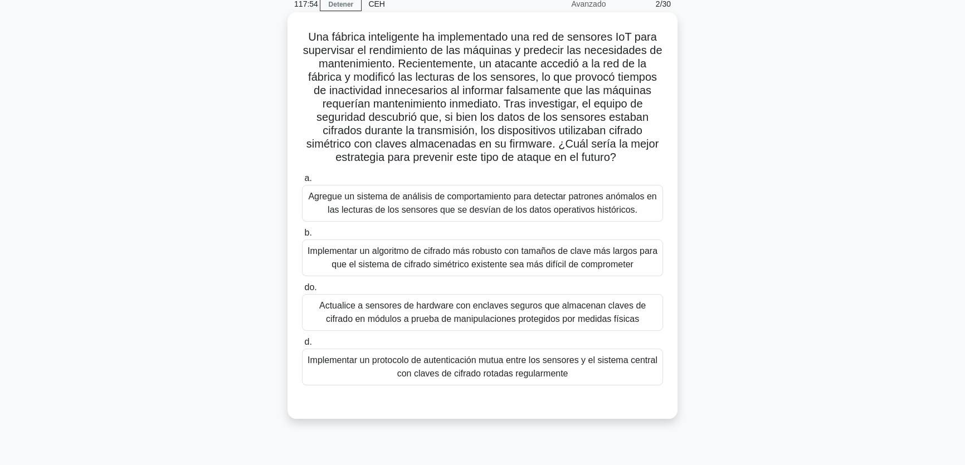
drag, startPoint x: 434, startPoint y: 242, endPoint x: 462, endPoint y: 252, distance: 29.4
click at [436, 242] on div "Implementar un algoritmo de cifrado más robusto con tamaños de clave más largos…" at bounding box center [482, 258] width 361 height 37
click at [302, 237] on input "b. Implementar un algoritmo de cifrado más robusto con tamaños de clave más lar…" at bounding box center [302, 233] width 0 height 7
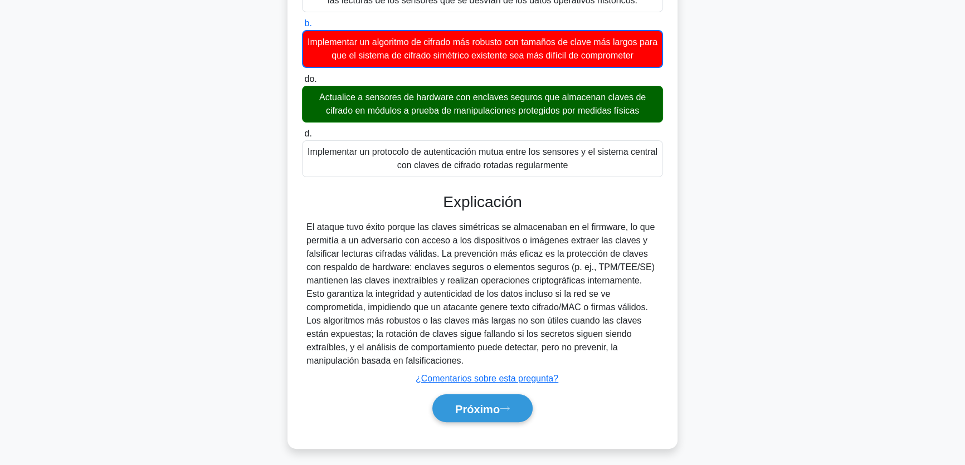
scroll to position [263, 0]
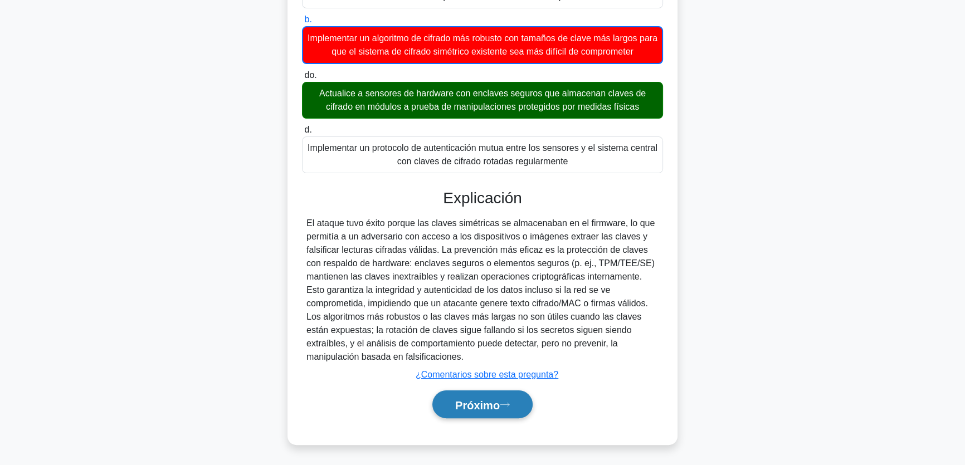
click at [477, 406] on font "Próximo" at bounding box center [477, 405] width 45 height 12
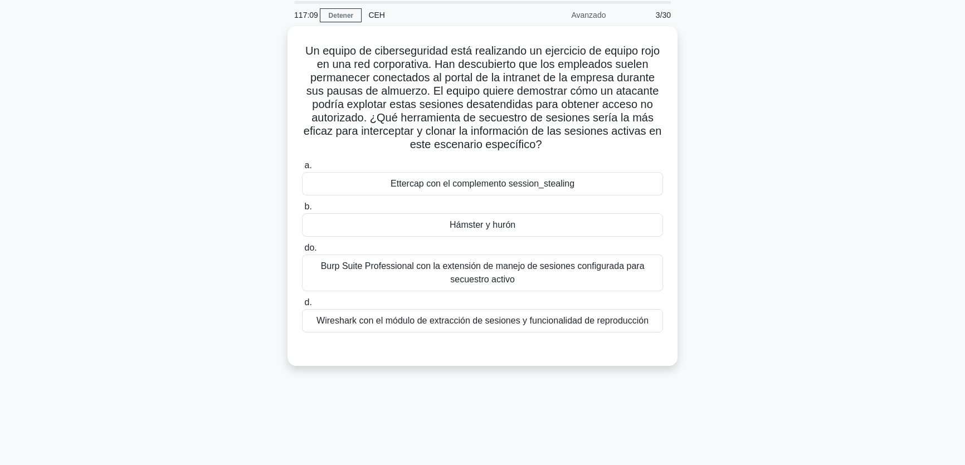
scroll to position [35, 0]
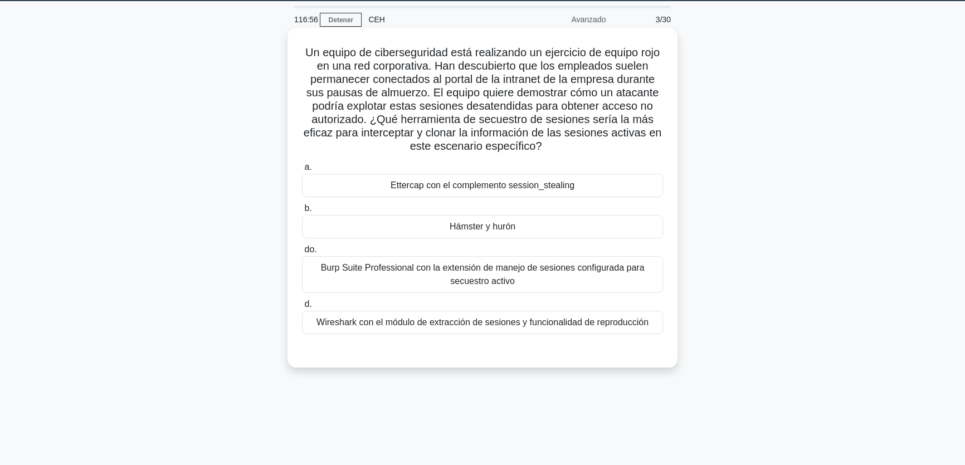
click at [510, 231] on font "Hámster y hurón" at bounding box center [483, 226] width 66 height 9
click at [302, 212] on input "b. Hámster y hurón" at bounding box center [302, 208] width 0 height 7
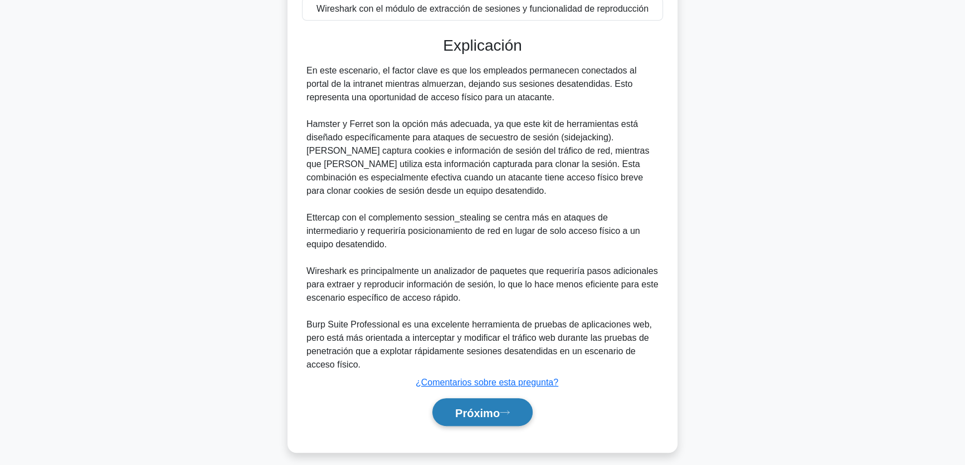
scroll to position [357, 0]
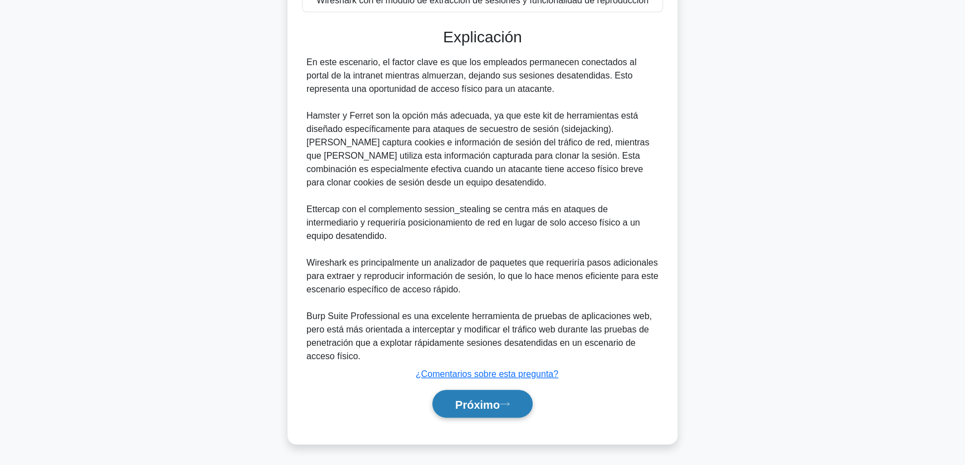
click at [495, 410] on font "Próximo" at bounding box center [477, 404] width 45 height 12
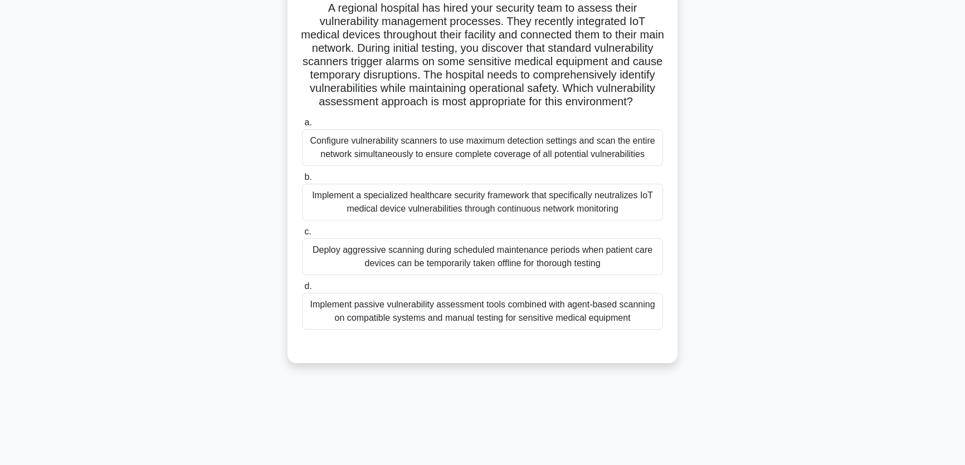
scroll to position [35, 0]
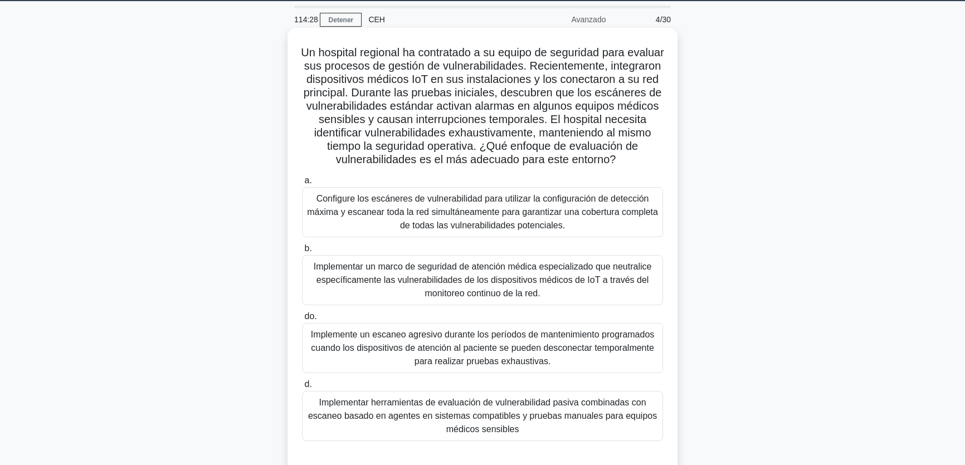
click at [401, 300] on font "Implementar un marco de seguridad de atención médica especializado que neutrali…" at bounding box center [482, 280] width 351 height 40
click at [302, 252] on input "b. Implementar un marco de seguridad de atención médica especializado que neutr…" at bounding box center [302, 248] width 0 height 7
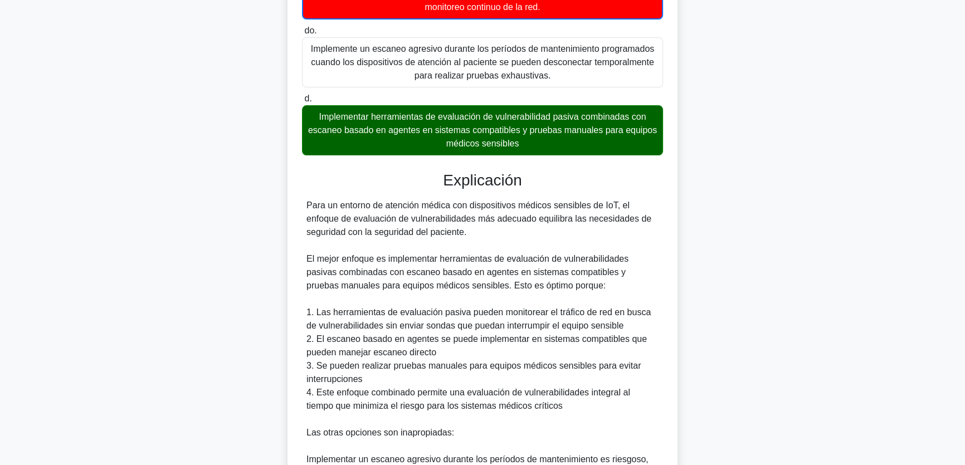
scroll to position [598, 0]
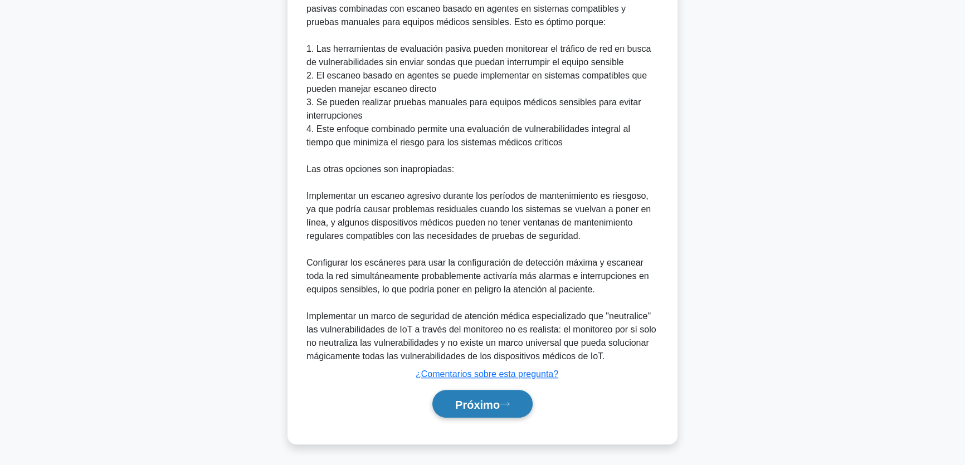
click at [462, 399] on font "Próximo" at bounding box center [477, 404] width 45 height 12
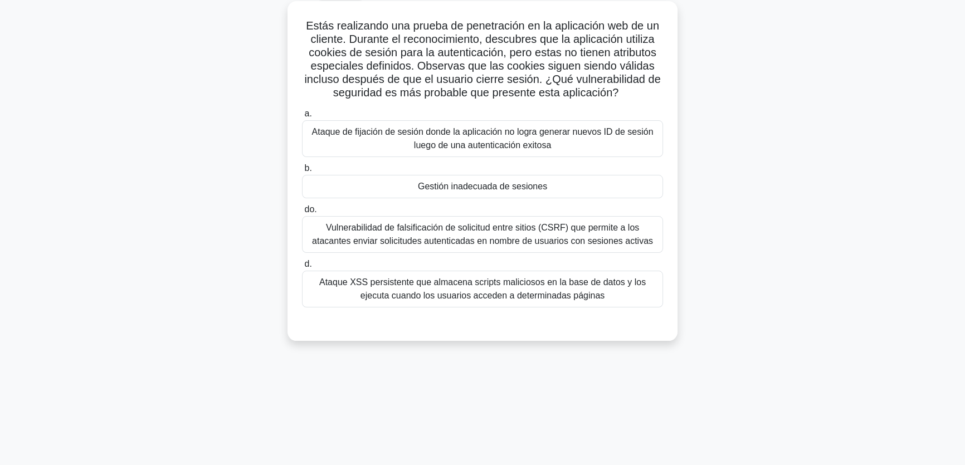
scroll to position [35, 0]
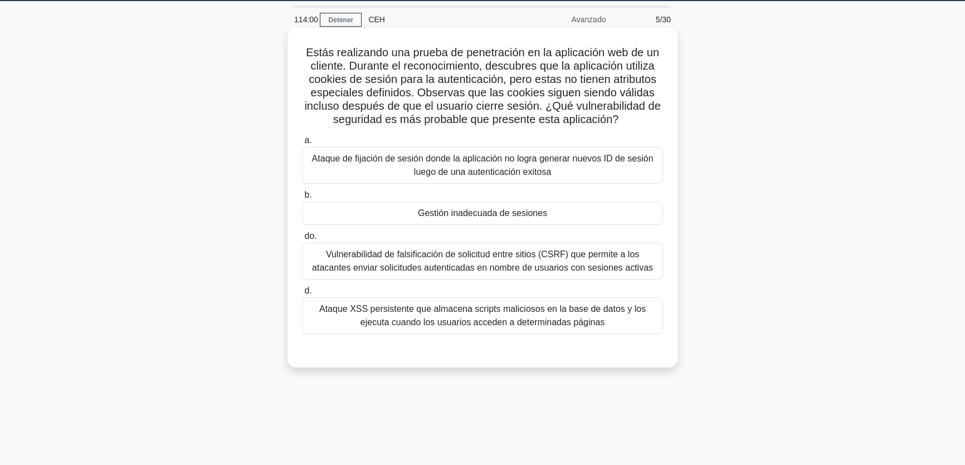
click at [564, 263] on font "Vulnerabilidad de falsificación de solicitud entre sitios (CSRF) que permite a …" at bounding box center [482, 261] width 341 height 23
click at [302, 240] on input "do. Vulnerabilidad de falsificación de solicitud entre sitios (CSRF) que permit…" at bounding box center [302, 236] width 0 height 7
